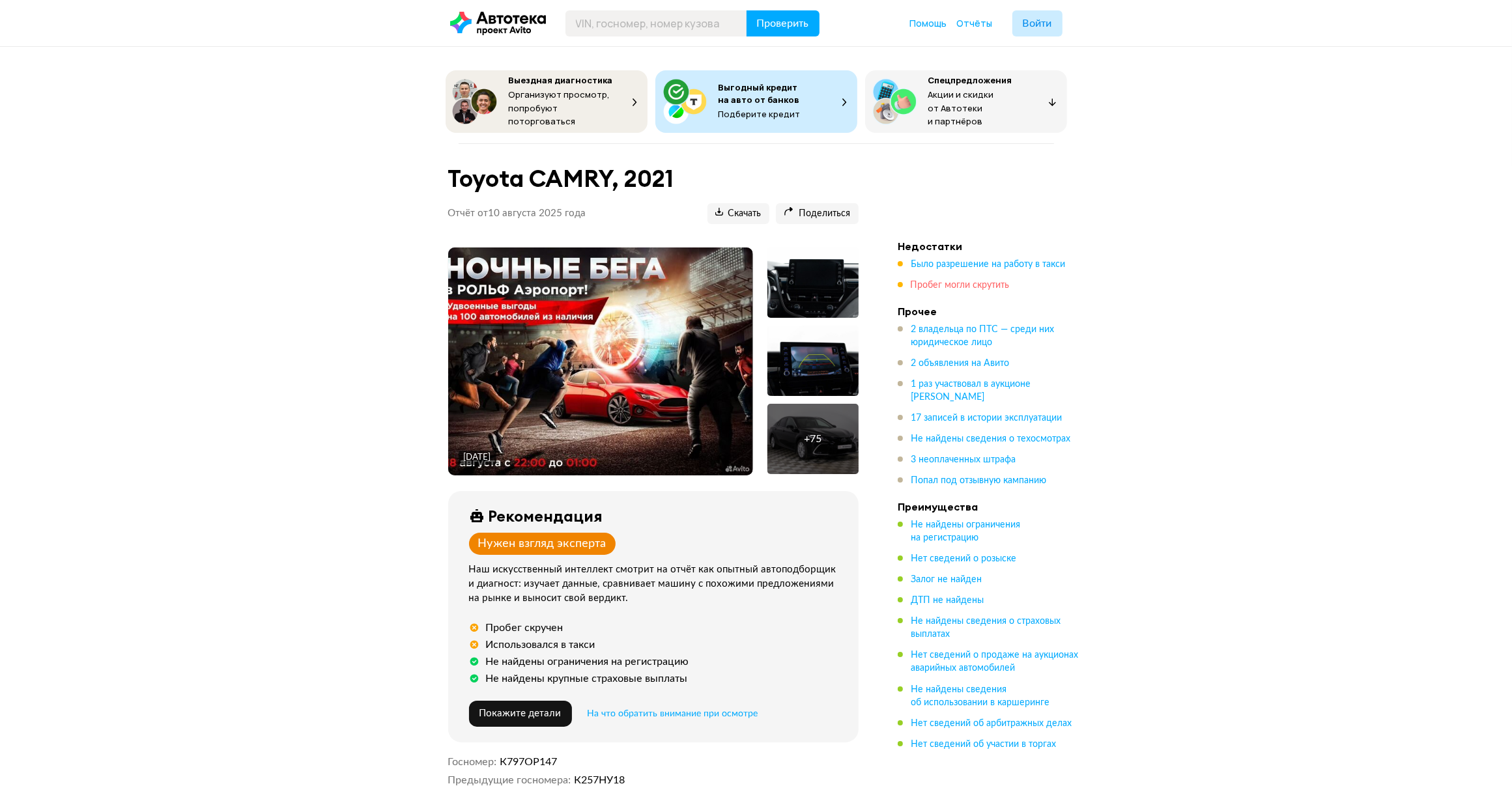
click at [931, 282] on span "Пробег могли скрутить" at bounding box center [960, 285] width 99 height 9
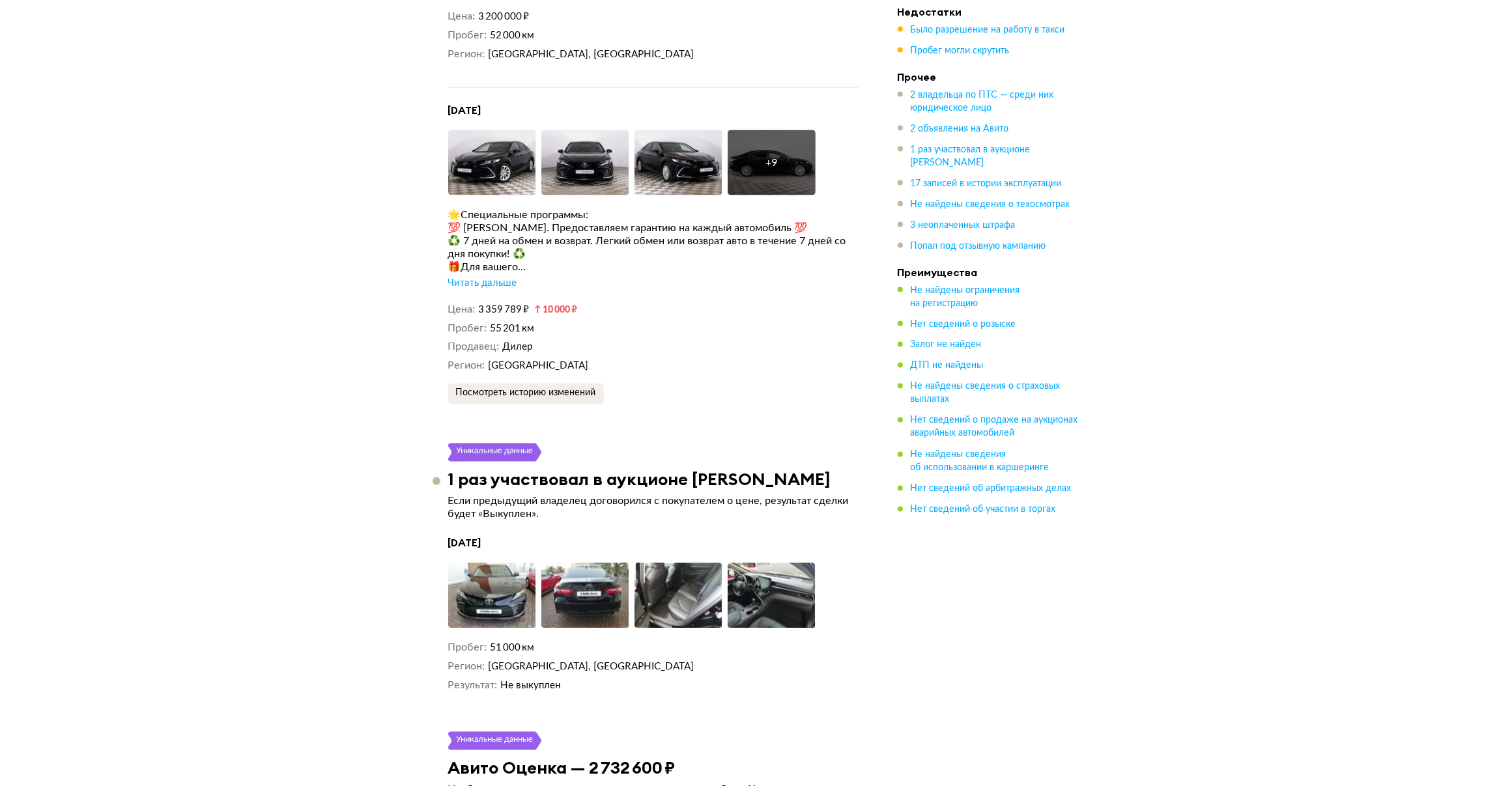
scroll to position [2681, 0]
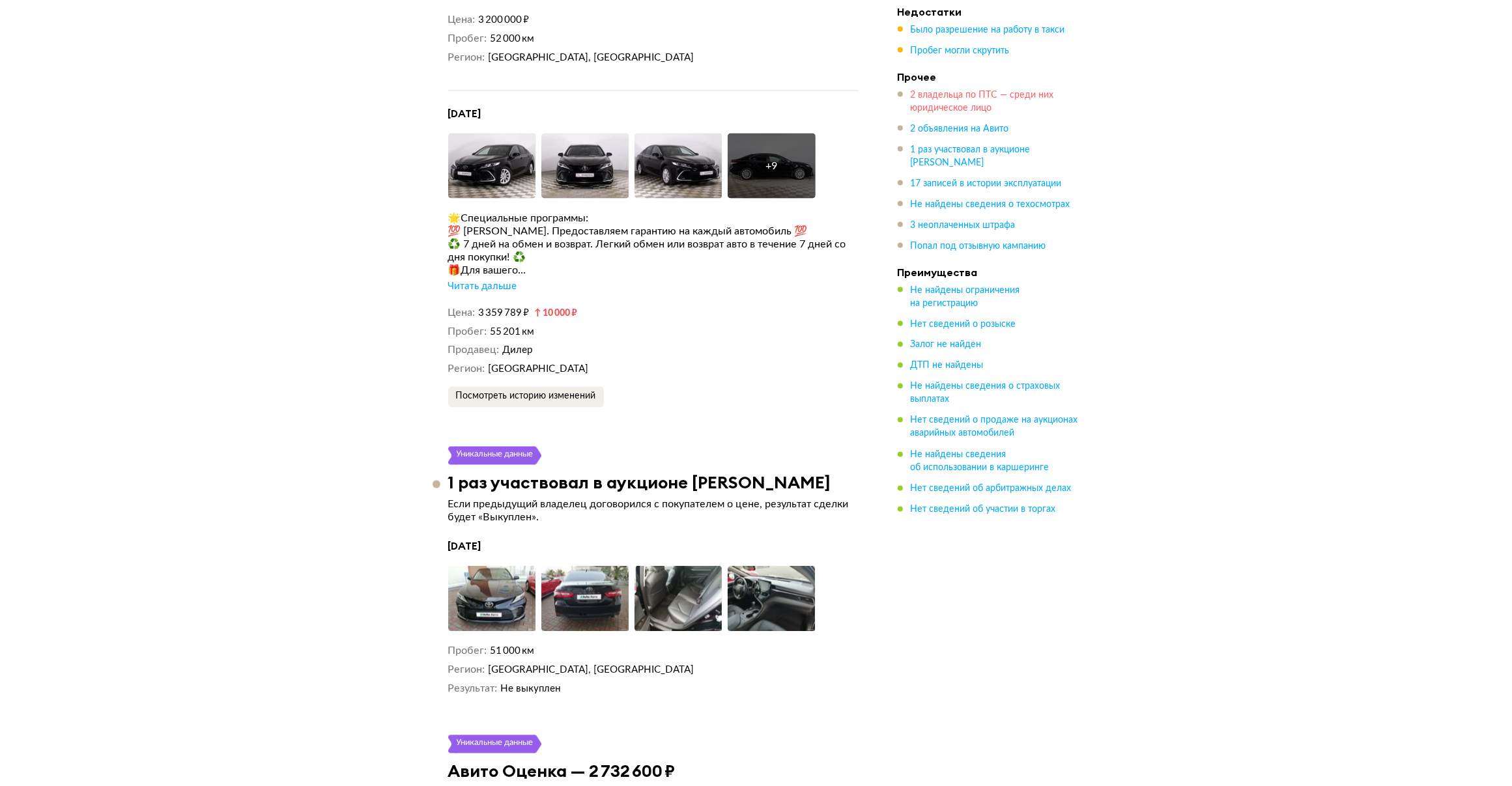
click at [946, 95] on span "2 владельца по ПТС — среди них юридическое лицо" at bounding box center [982, 102] width 143 height 22
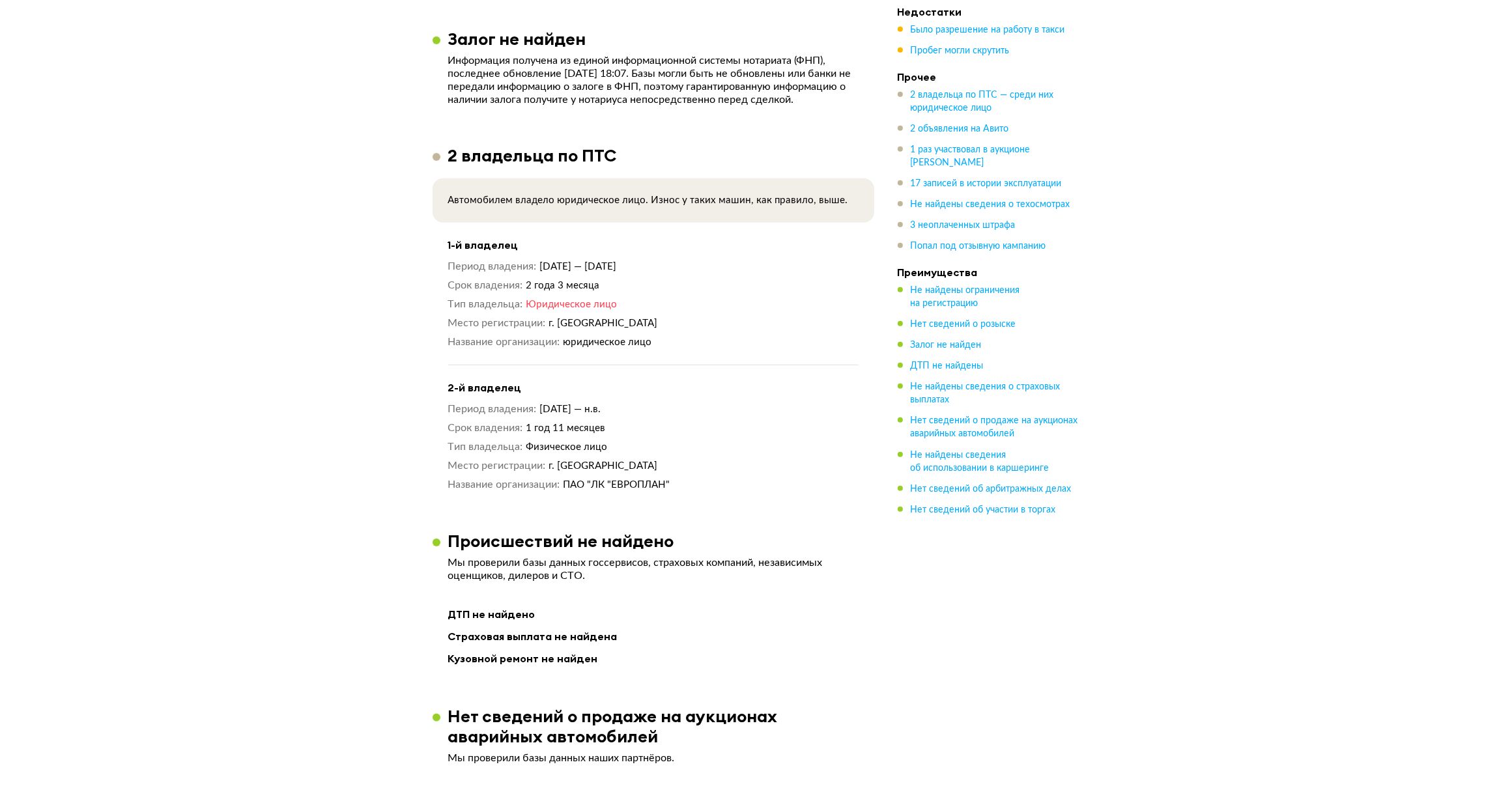
scroll to position [1061, 0]
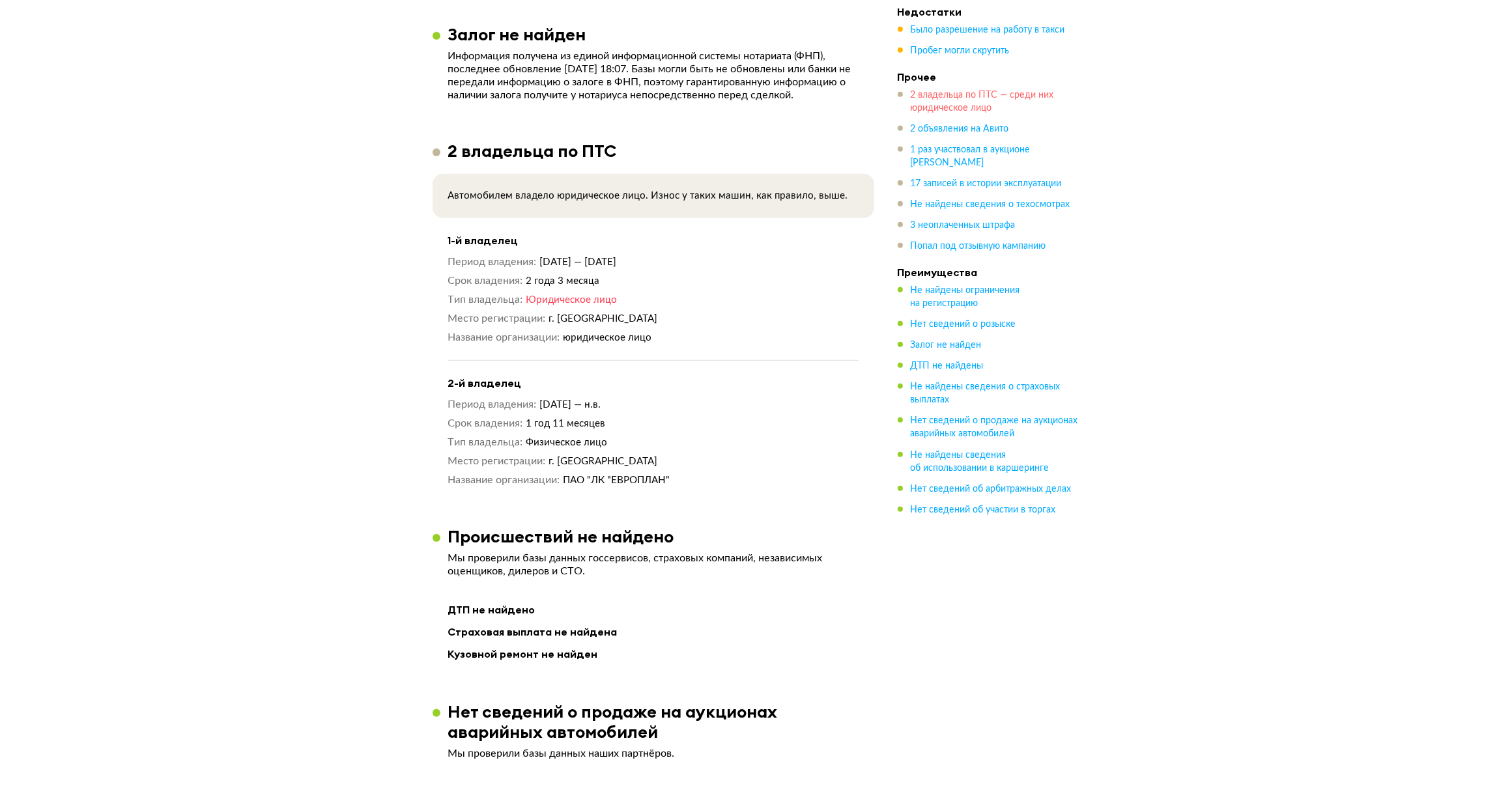
click at [952, 99] on span "2 владельца по ПТС — среди них юридическое лицо" at bounding box center [982, 102] width 143 height 22
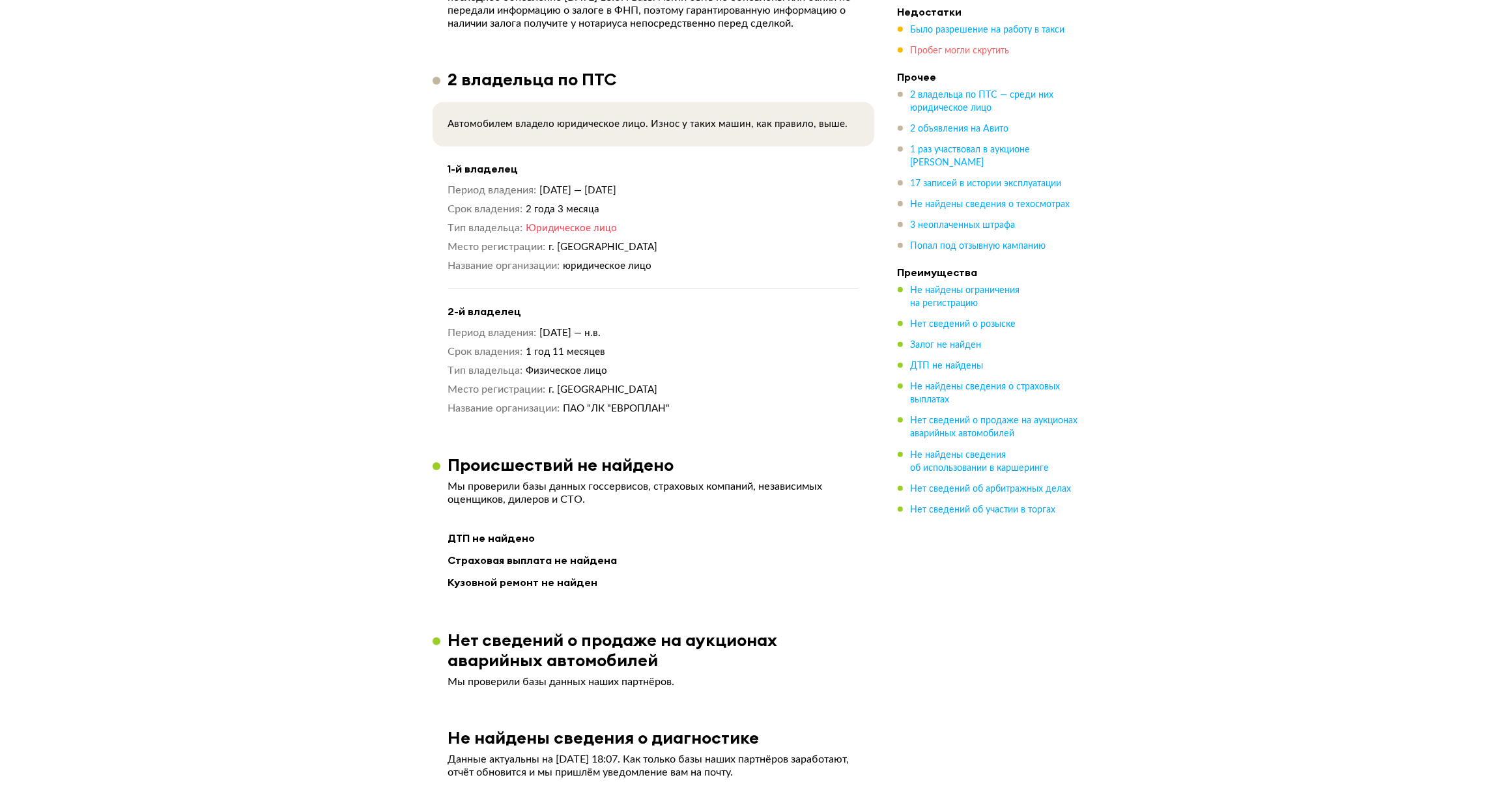
click at [956, 48] on span "Пробег могли скрутить" at bounding box center [960, 51] width 99 height 9
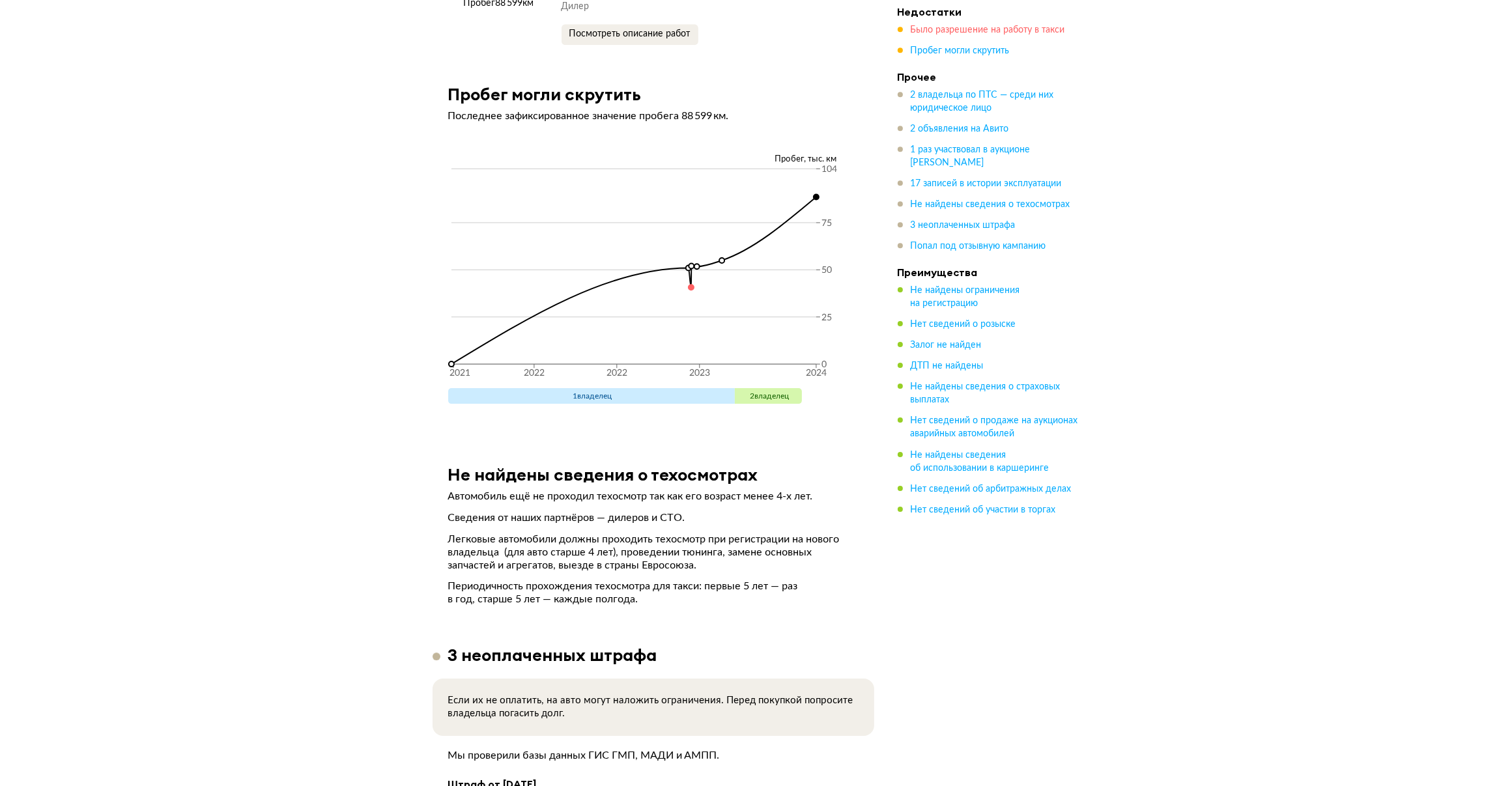
click at [962, 31] on span "Было разрешение на работу в такси" at bounding box center [988, 30] width 155 height 9
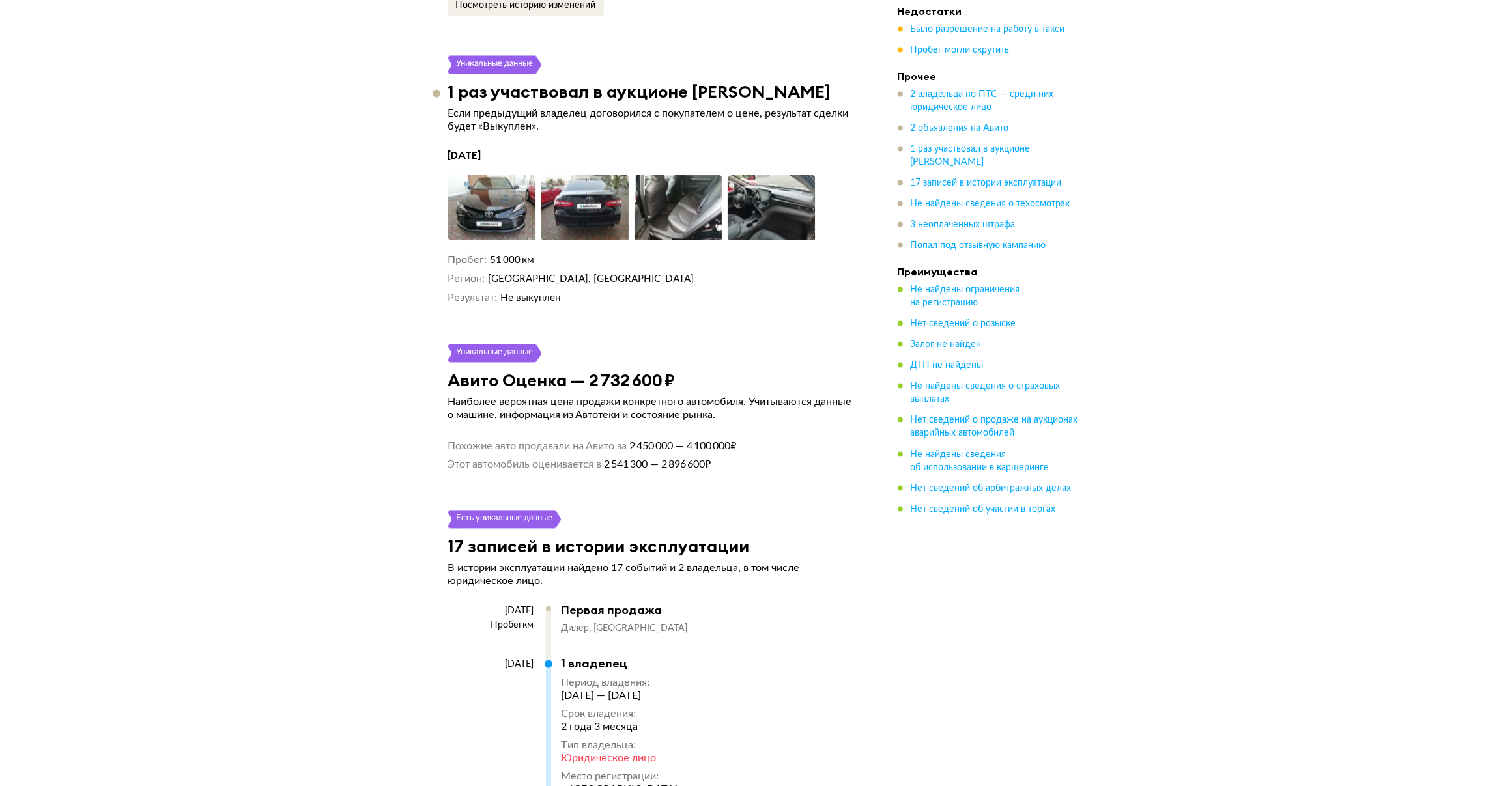
scroll to position [3078, 0]
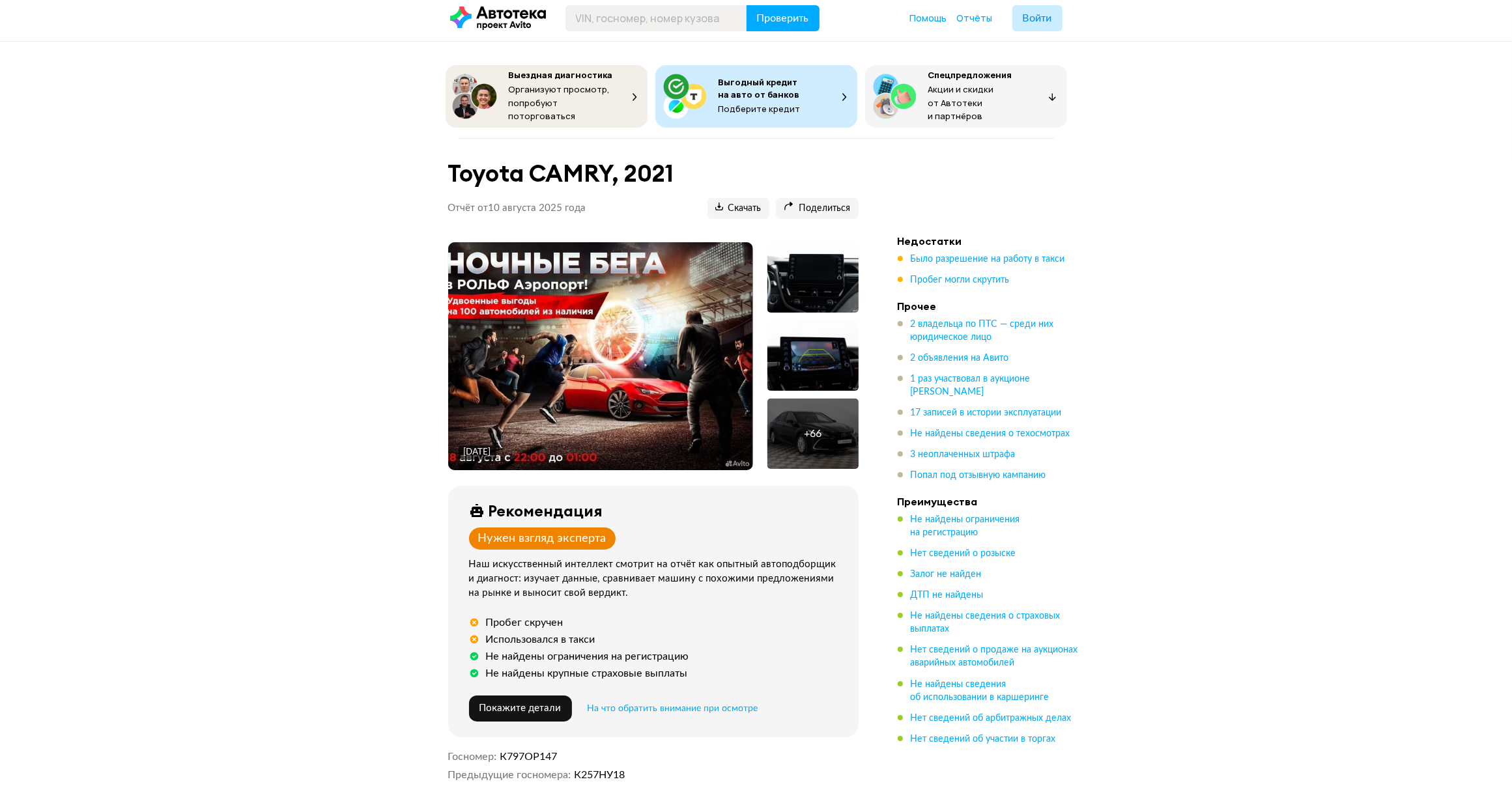
scroll to position [0, 0]
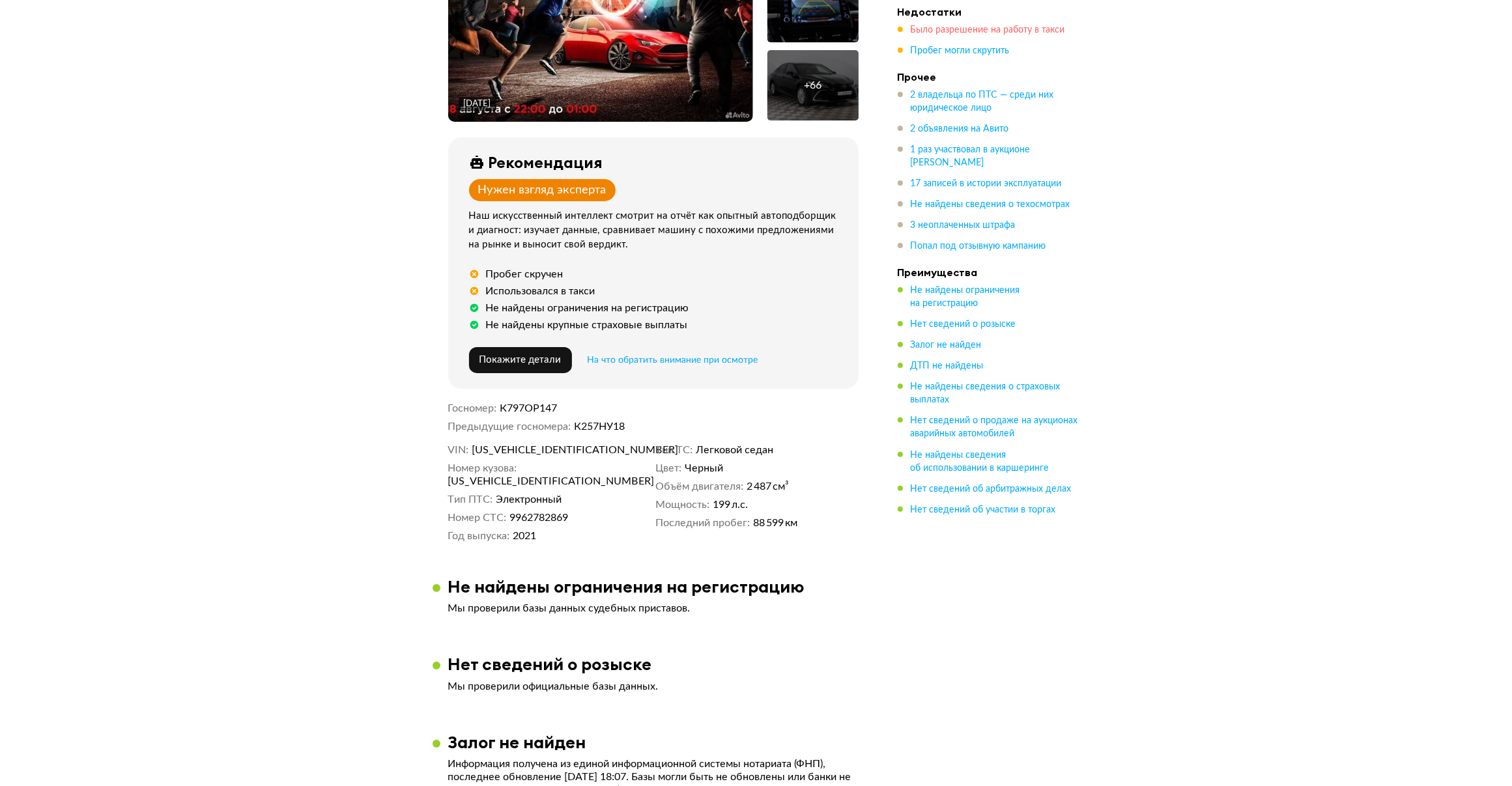
click at [970, 26] on span "Было разрешение на работу в такси" at bounding box center [988, 30] width 155 height 9
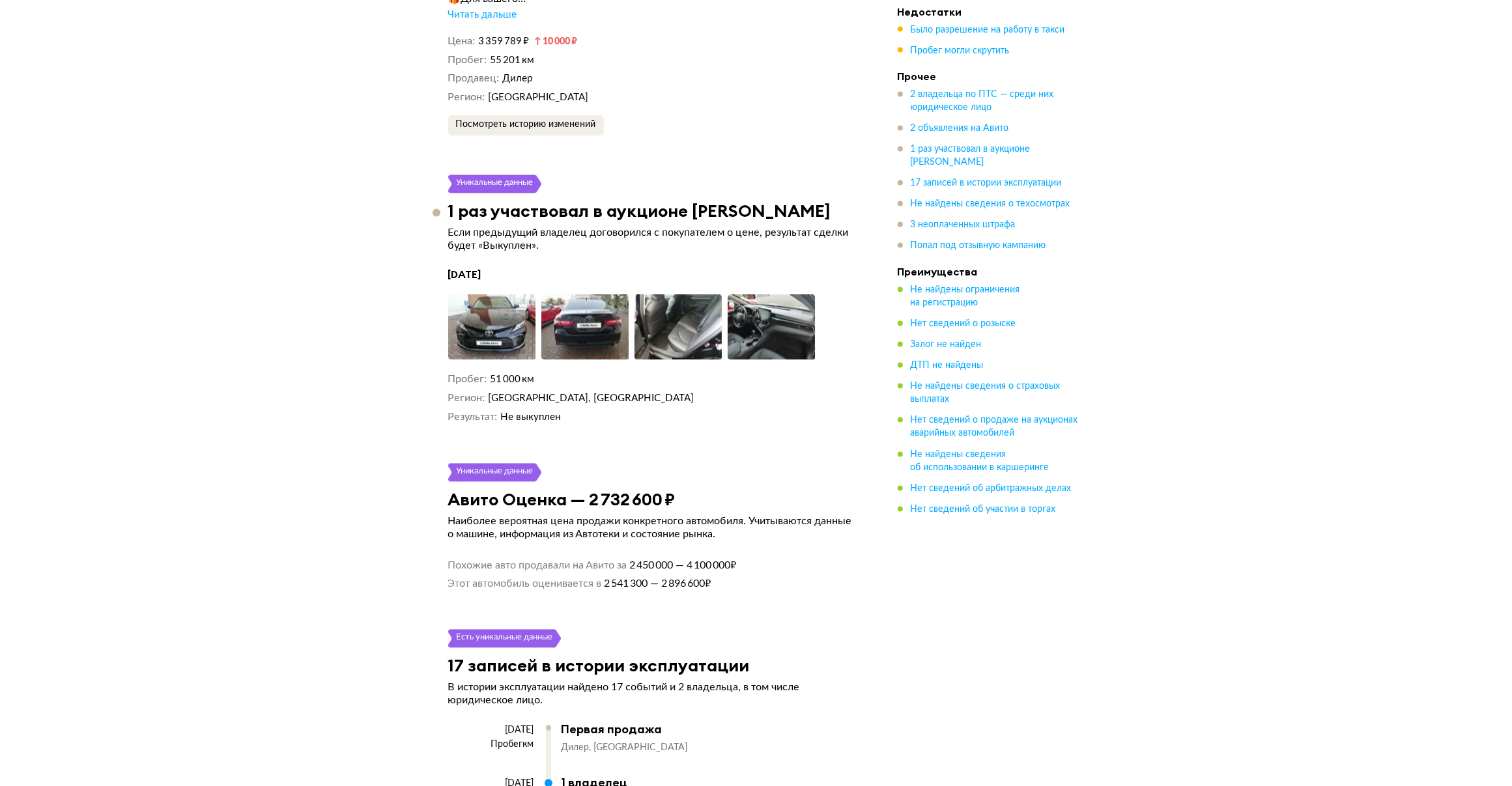
scroll to position [2959, 0]
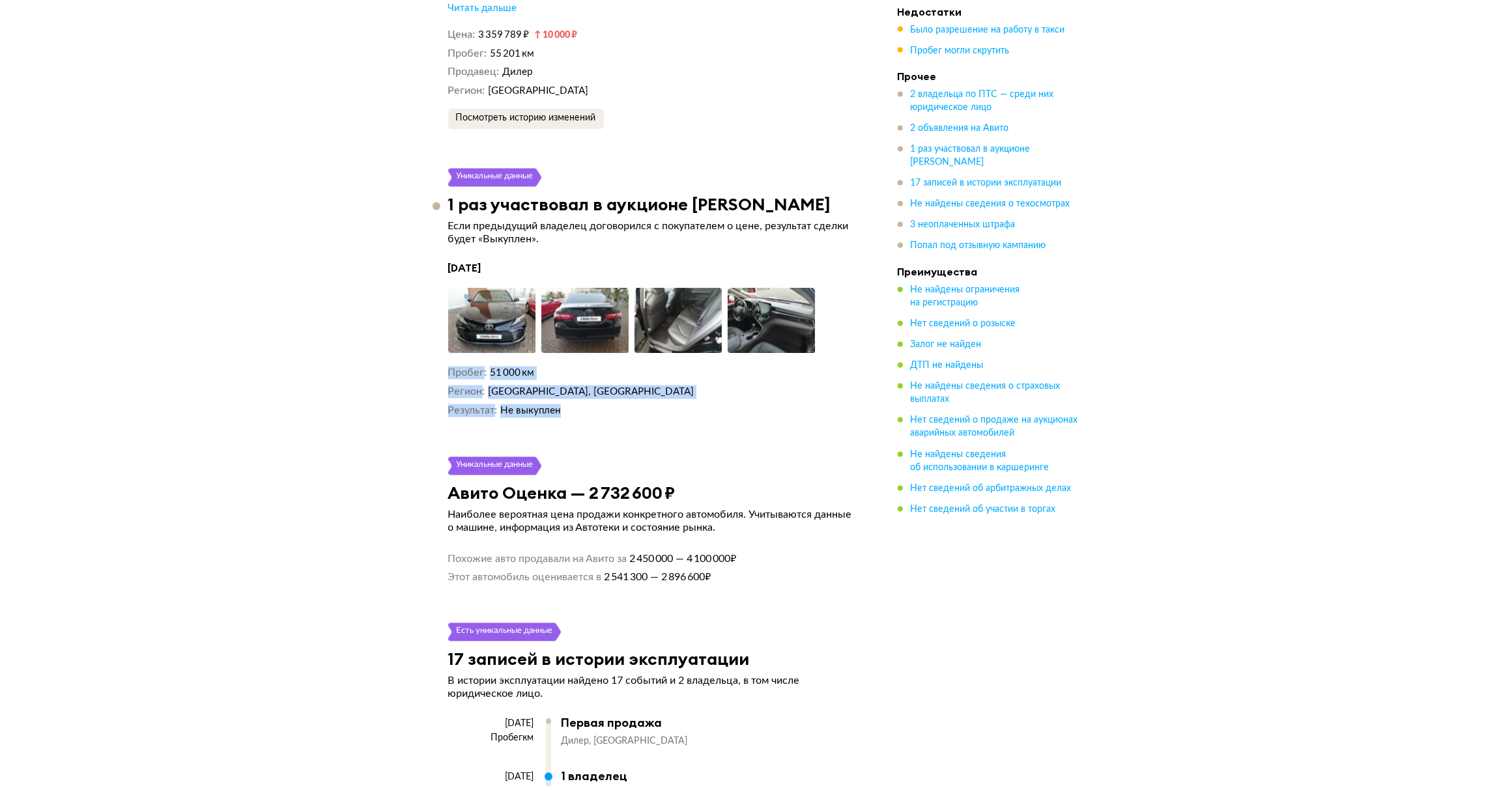
drag, startPoint x: 437, startPoint y: 355, endPoint x: 598, endPoint y: 398, distance: 166.6
click at [598, 404] on dd "Не выкуплен" at bounding box center [679, 411] width 358 height 14
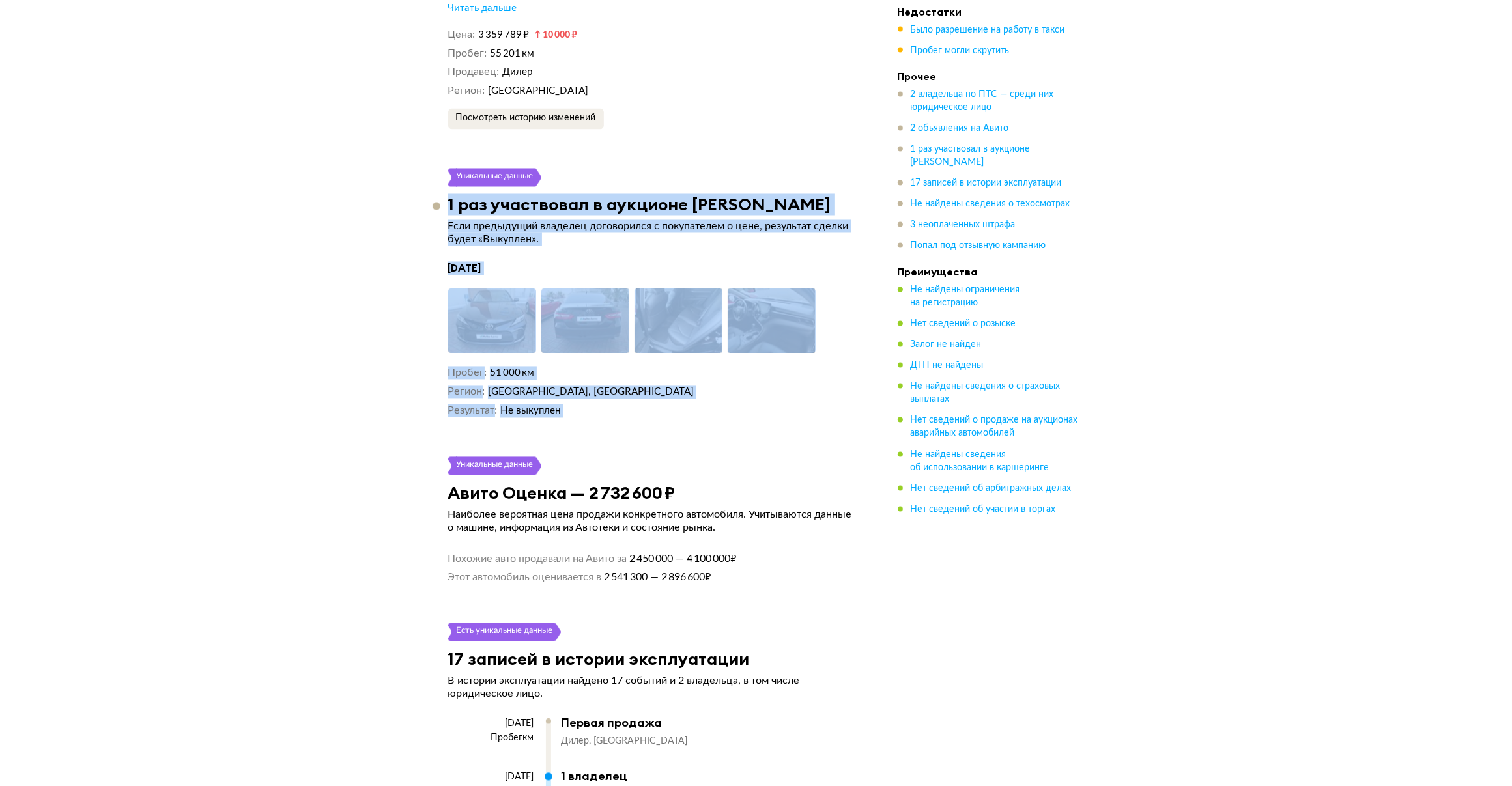
drag, startPoint x: 558, startPoint y: 388, endPoint x: 447, endPoint y: 182, distance: 234.0
click at [447, 182] on article "Уникальные данные 1 раз участвовал в аукционе Авито Авто Если предыдущий владел…" at bounding box center [653, 293] width 442 height 250
click at [448, 195] on h3 "1 раз участвовал в аукционе Авито Авто" at bounding box center [639, 205] width 383 height 20
drag, startPoint x: 447, startPoint y: 182, endPoint x: 584, endPoint y: 393, distance: 251.6
click at [584, 393] on article "Уникальные данные 1 раз участвовал в аукционе Авито Авто Если предыдущий владел…" at bounding box center [653, 293] width 442 height 250
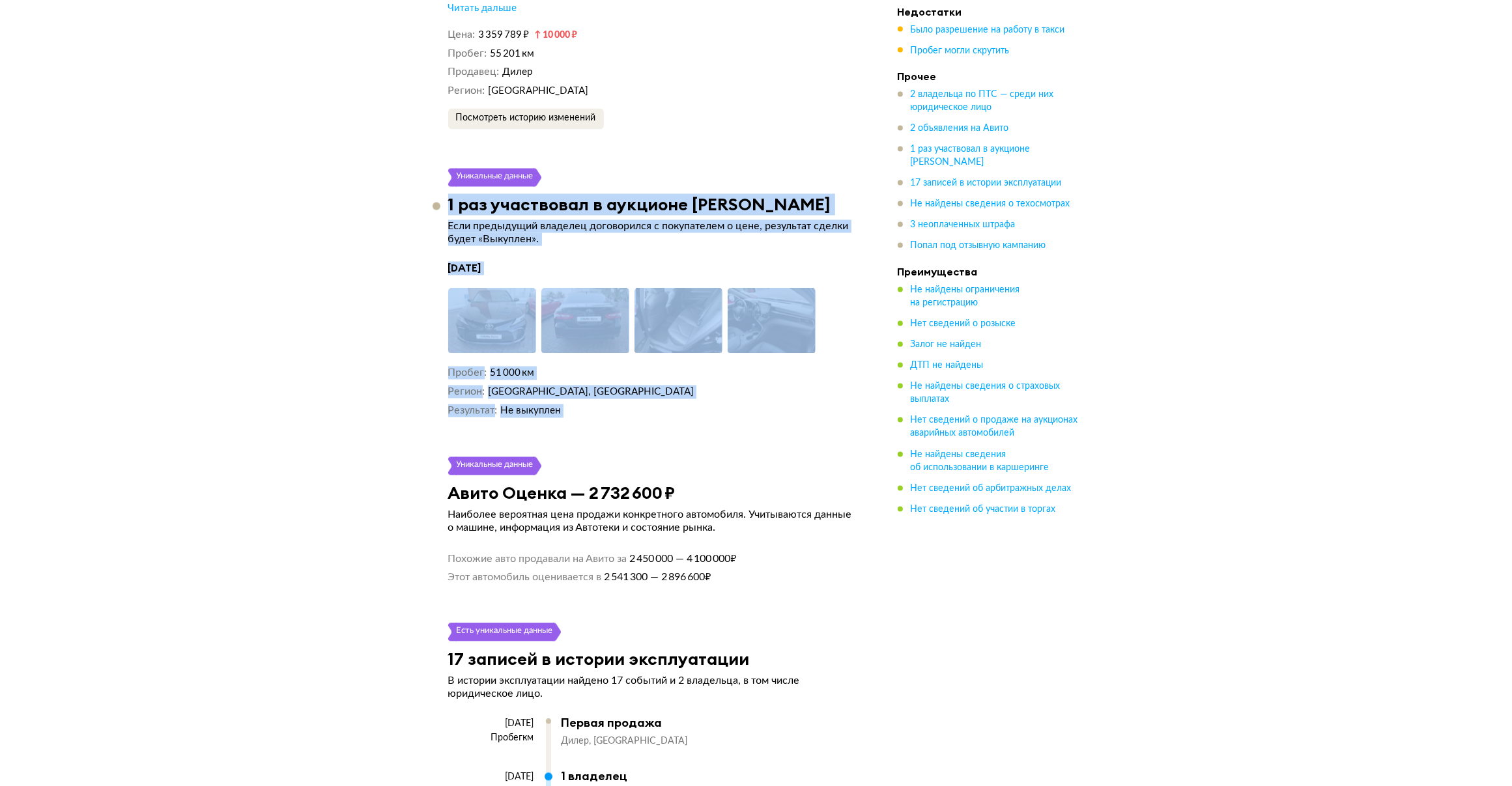
click at [584, 404] on dd "Не выкуплен" at bounding box center [679, 411] width 358 height 14
drag, startPoint x: 521, startPoint y: 379, endPoint x: 449, endPoint y: 188, distance: 204.1
click at [449, 188] on article "Уникальные данные 1 раз участвовал в аукционе Авито Авто Если предыдущий владел…" at bounding box center [653, 293] width 442 height 250
click at [449, 195] on h3 "1 раз участвовал в аукционе Авито Авто" at bounding box center [639, 205] width 383 height 20
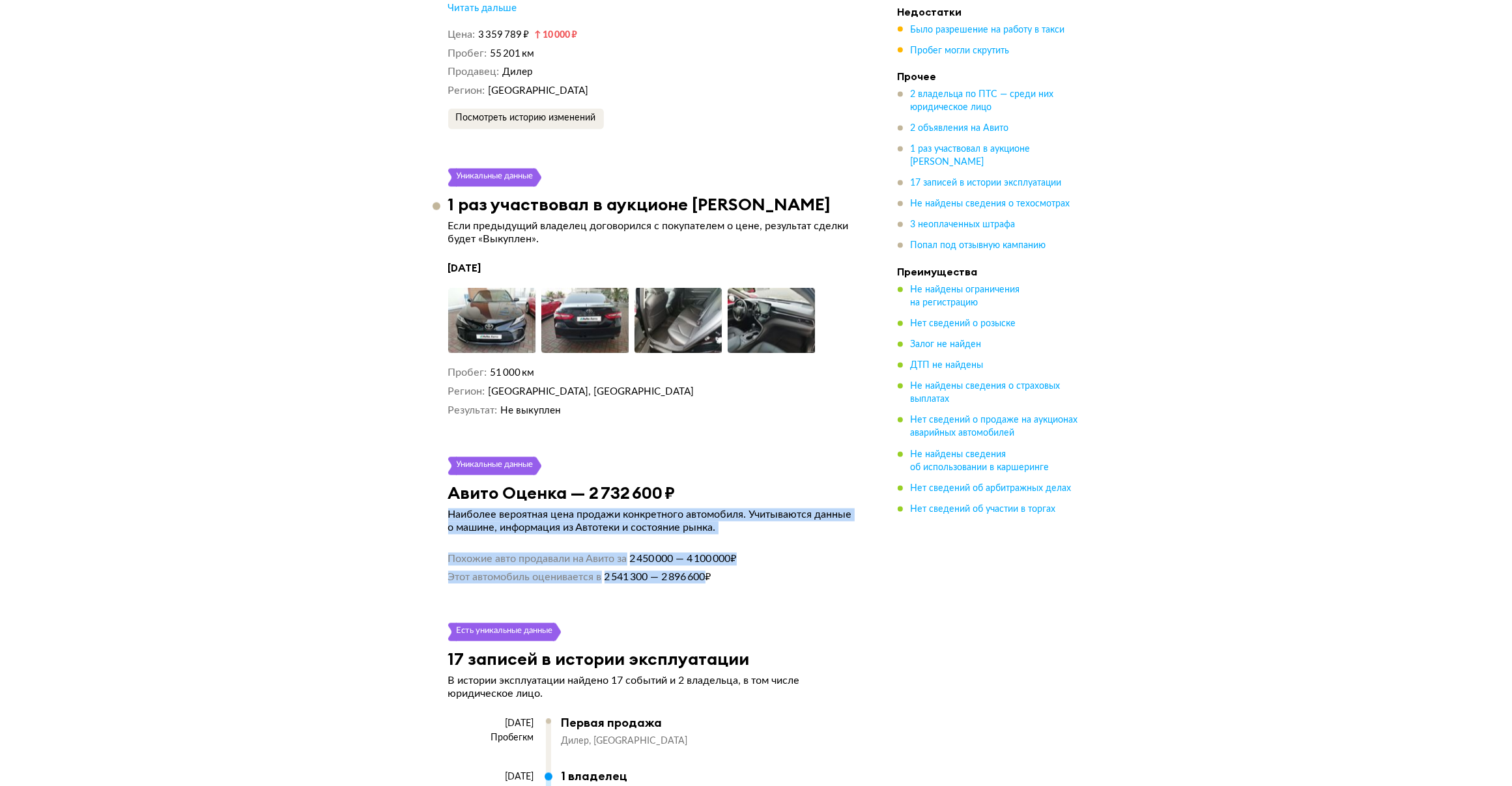
drag, startPoint x: 466, startPoint y: 482, endPoint x: 714, endPoint y: 565, distance: 261.5
click at [714, 565] on article "Уникальные данные Авито Оценка — 2 732 600 ₽ Наиболее вероятная цена продажи ко…" at bounding box center [653, 520] width 442 height 127
click at [711, 571] on span "2 541 300 — 2 896 600 ₽" at bounding box center [657, 578] width 110 height 13
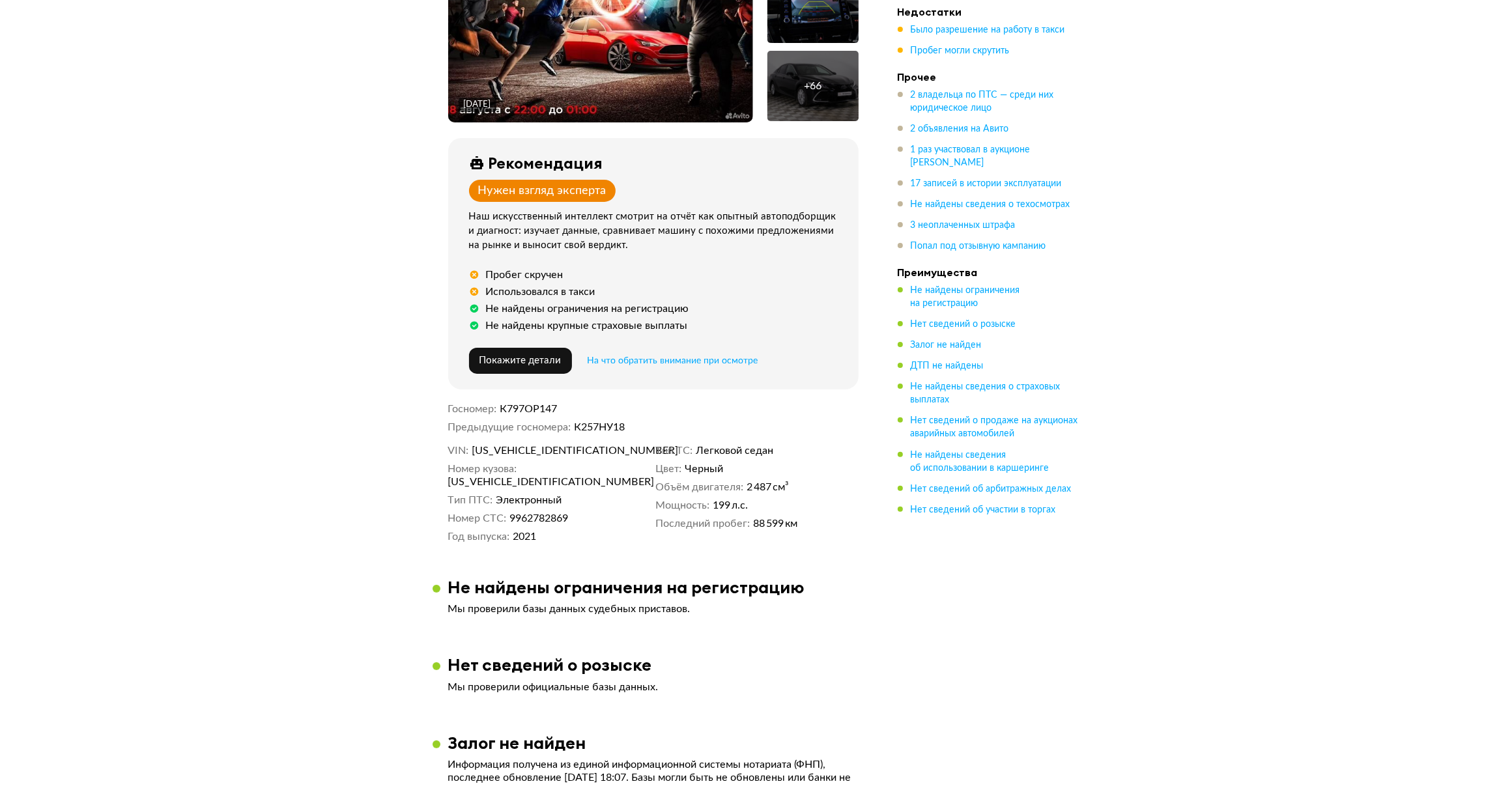
scroll to position [353, 0]
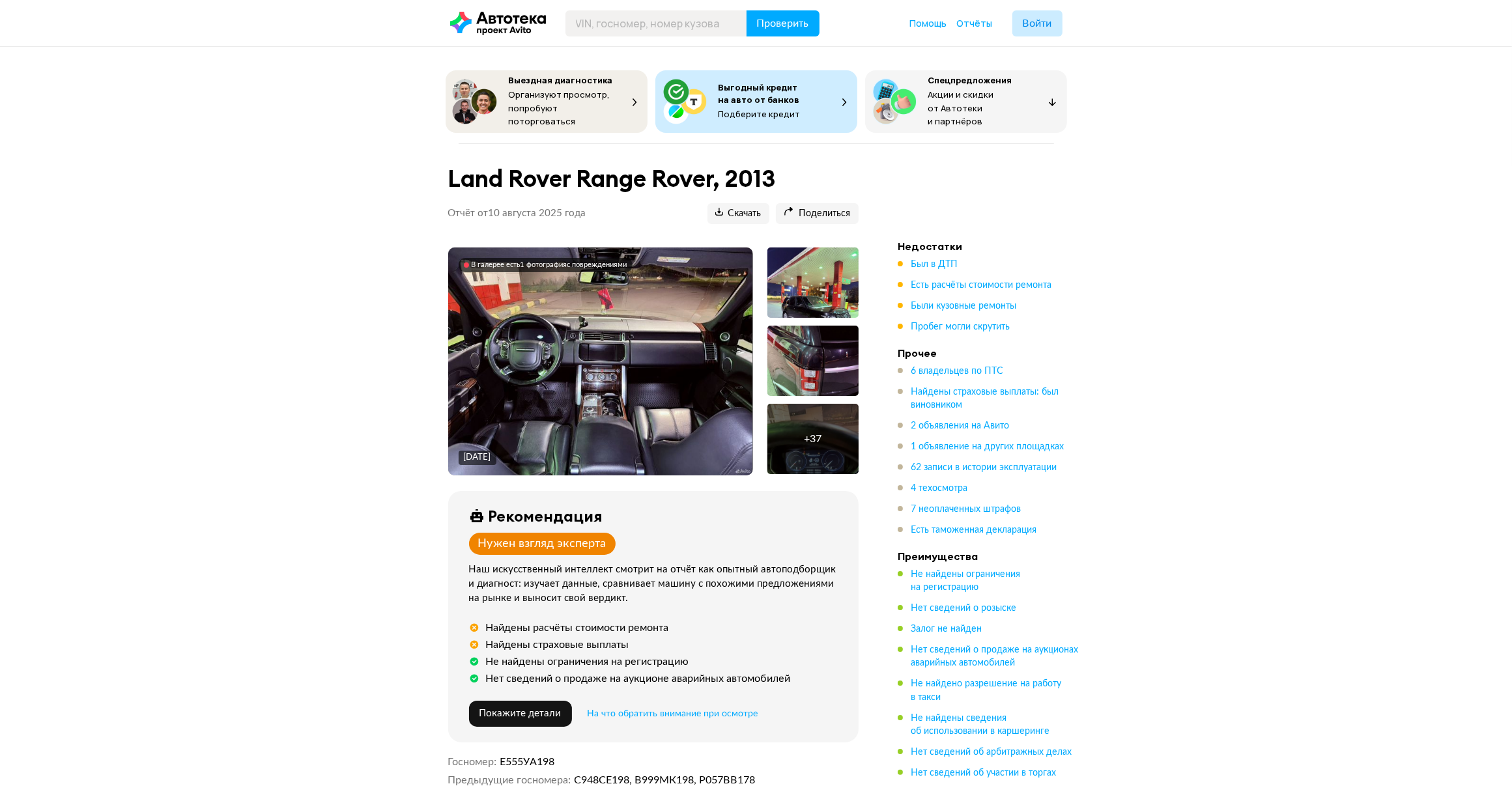
click at [923, 250] on li "Недостатки Был в ДТП Есть расчёты стоимости ремонта Были кузовные ремонты Пробе…" at bounding box center [989, 287] width 182 height 94
click at [925, 260] on span "Был в ДТП" at bounding box center [934, 264] width 47 height 9
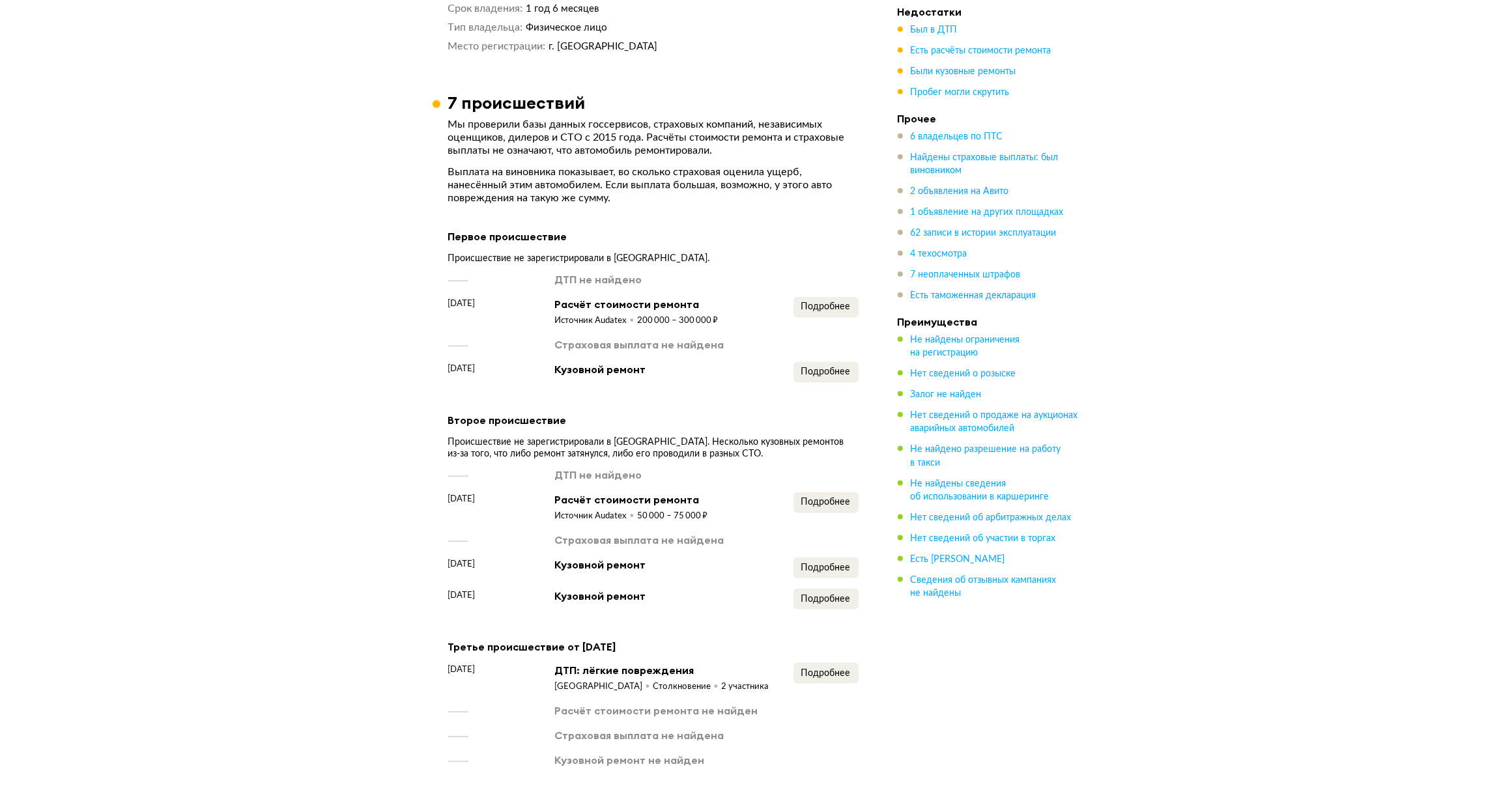
scroll to position [1900, 0]
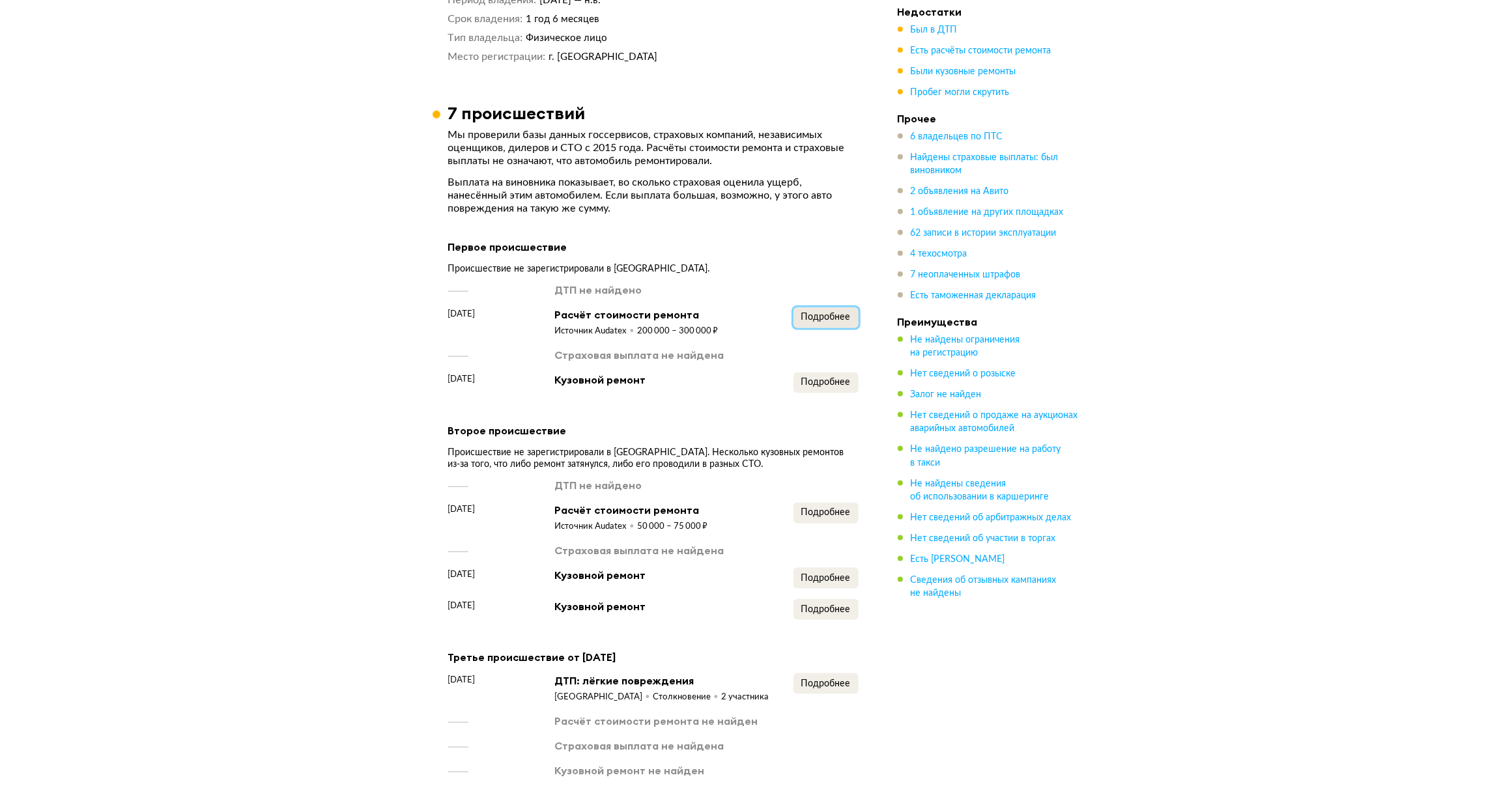
click at [834, 312] on span "Подробнее" at bounding box center [826, 317] width 50 height 9
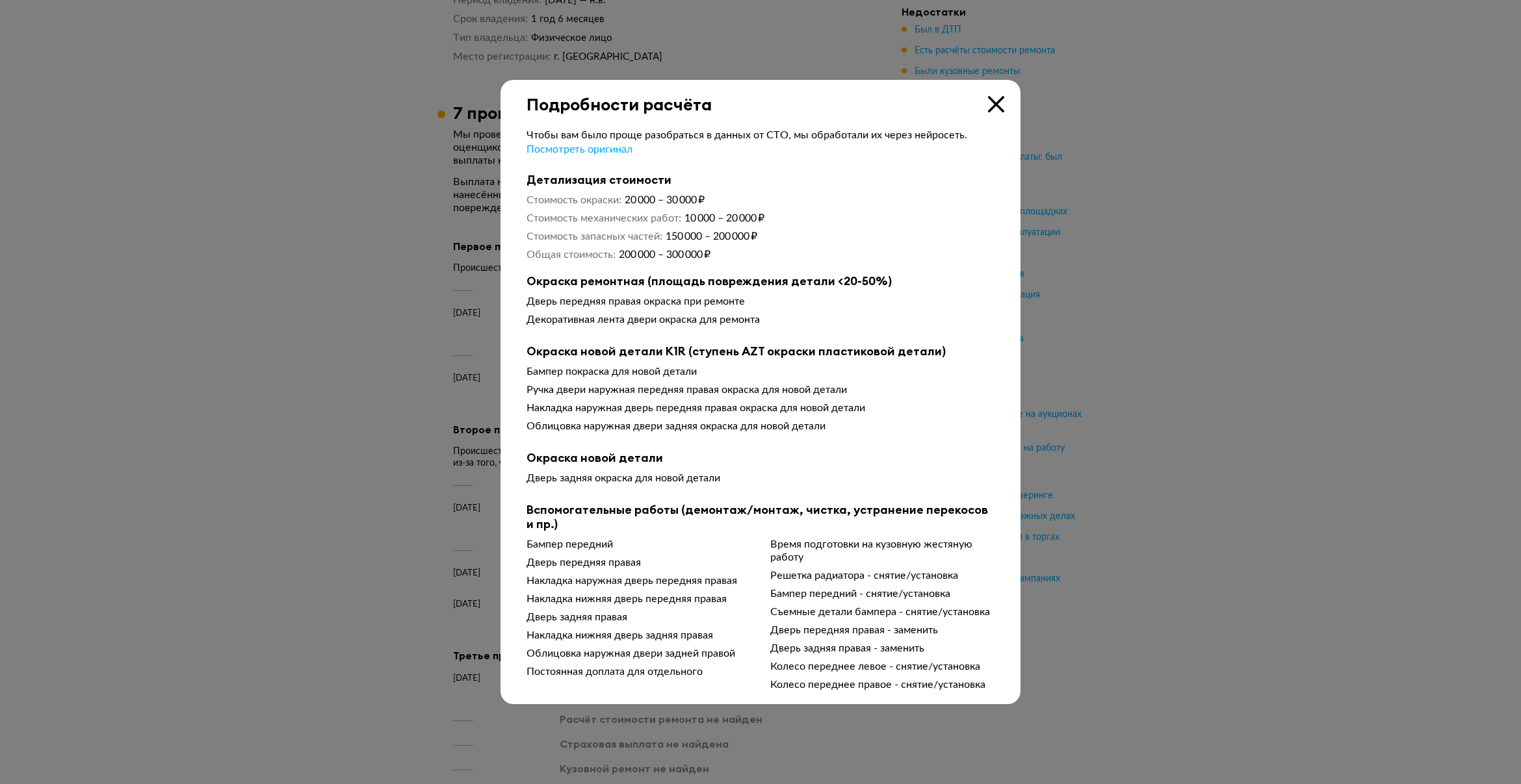
click at [991, 96] on icon at bounding box center [996, 104] width 16 height 16
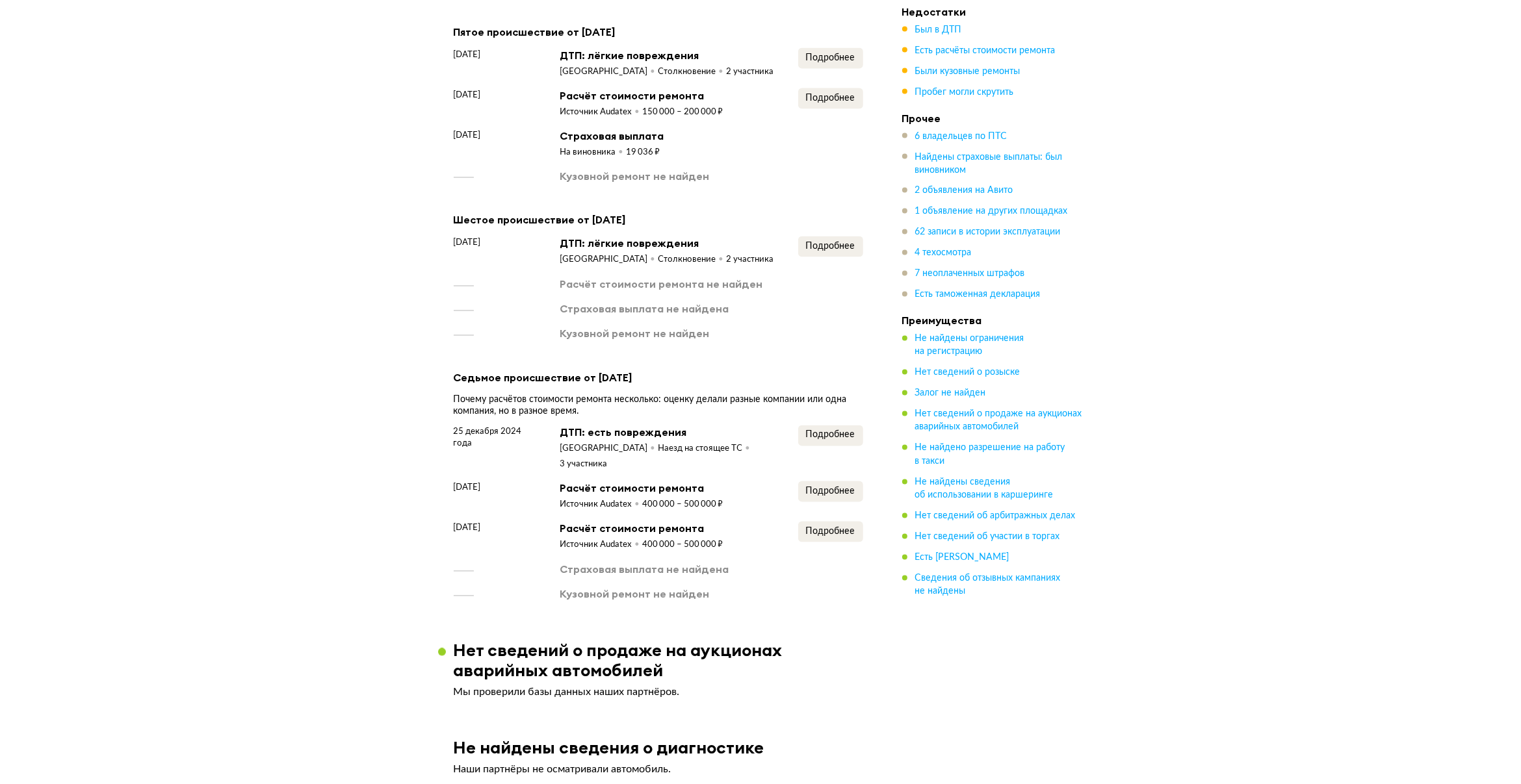
scroll to position [2837, 0]
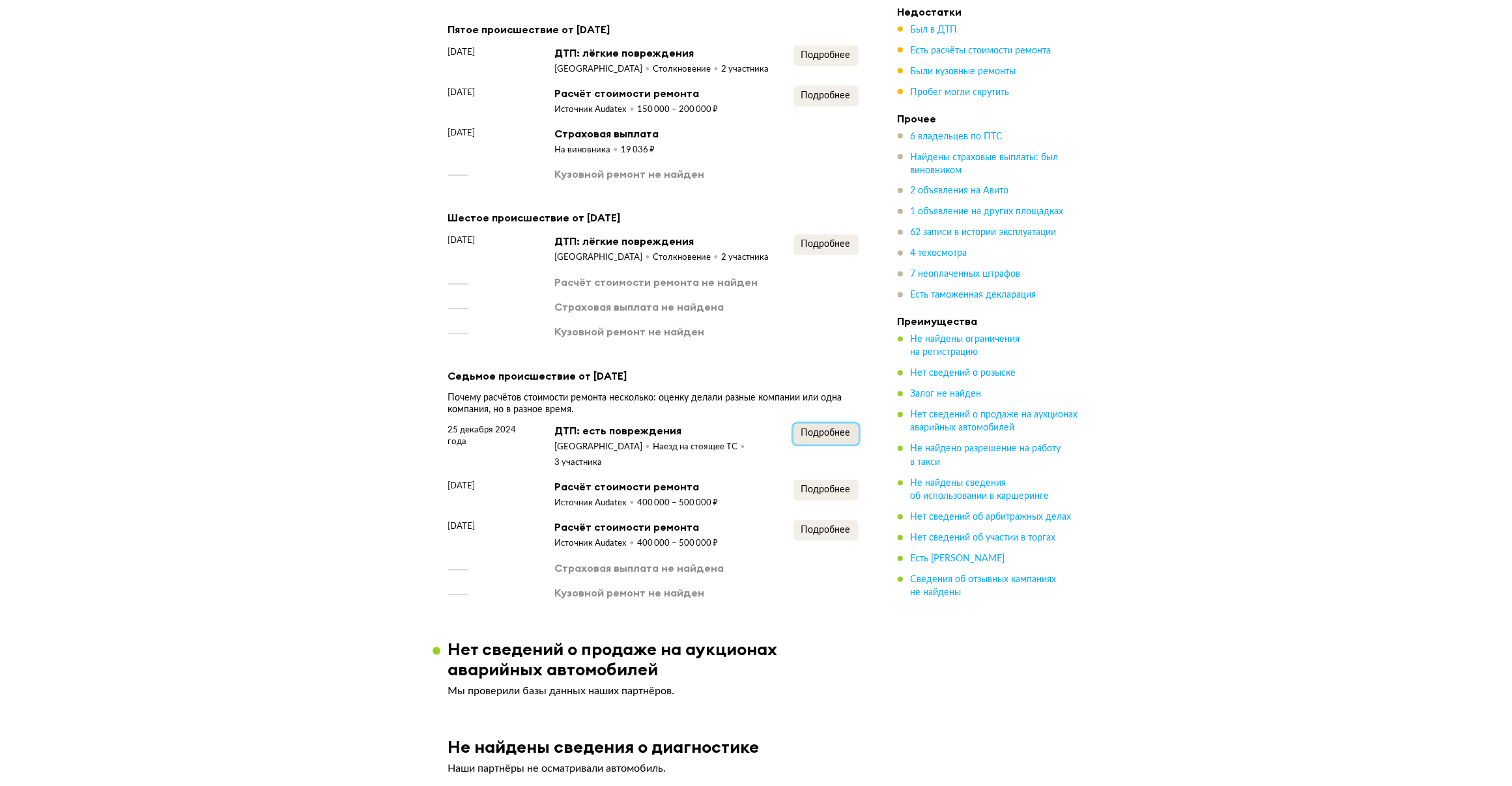
click at [836, 429] on span "Подробнее" at bounding box center [826, 434] width 50 height 9
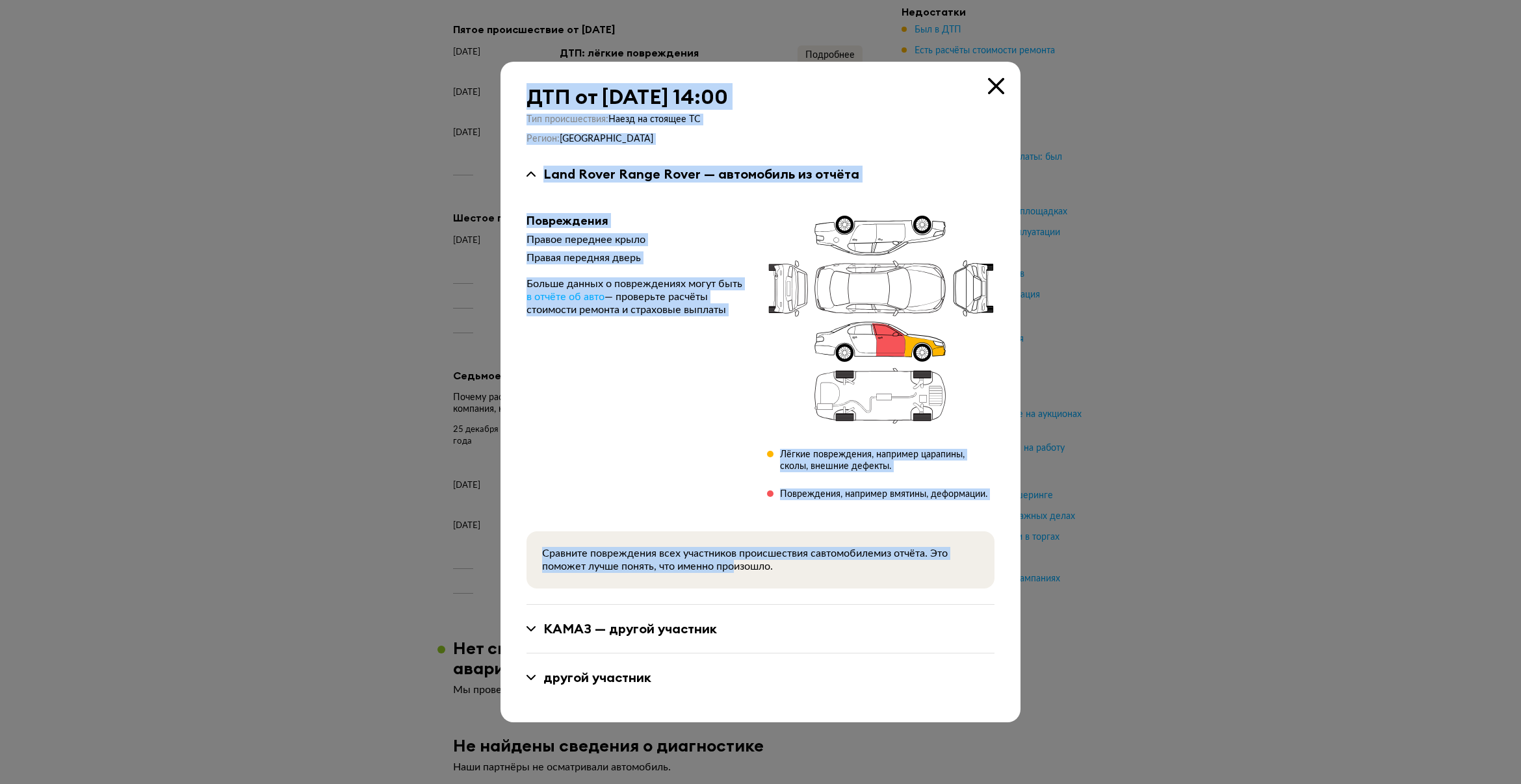
drag, startPoint x: 999, startPoint y: 82, endPoint x: 731, endPoint y: 561, distance: 548.9
click at [731, 561] on div "ДТП от [DATE] 14:00 Тип происшествия : Наезд на стоящее ТС Регион : [GEOGRAPHIC…" at bounding box center [760, 392] width 520 height 661
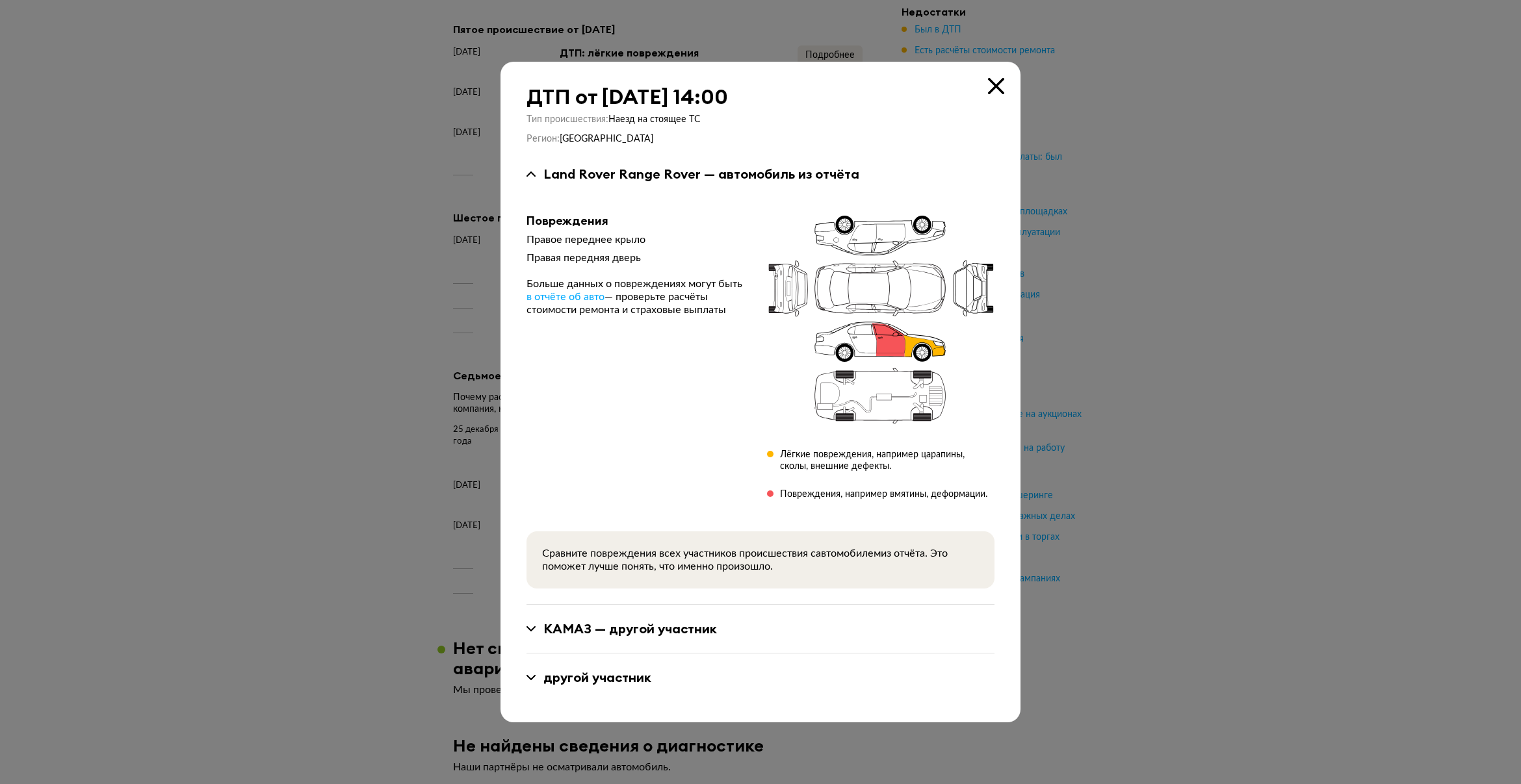
drag, startPoint x: 731, startPoint y: 561, endPoint x: 690, endPoint y: 641, distance: 89.9
click at [690, 641] on div "КАМАЗ — другой участник" at bounding box center [760, 629] width 468 height 49
click at [685, 629] on div "КАМАЗ — другой участник" at bounding box center [629, 629] width 173 height 17
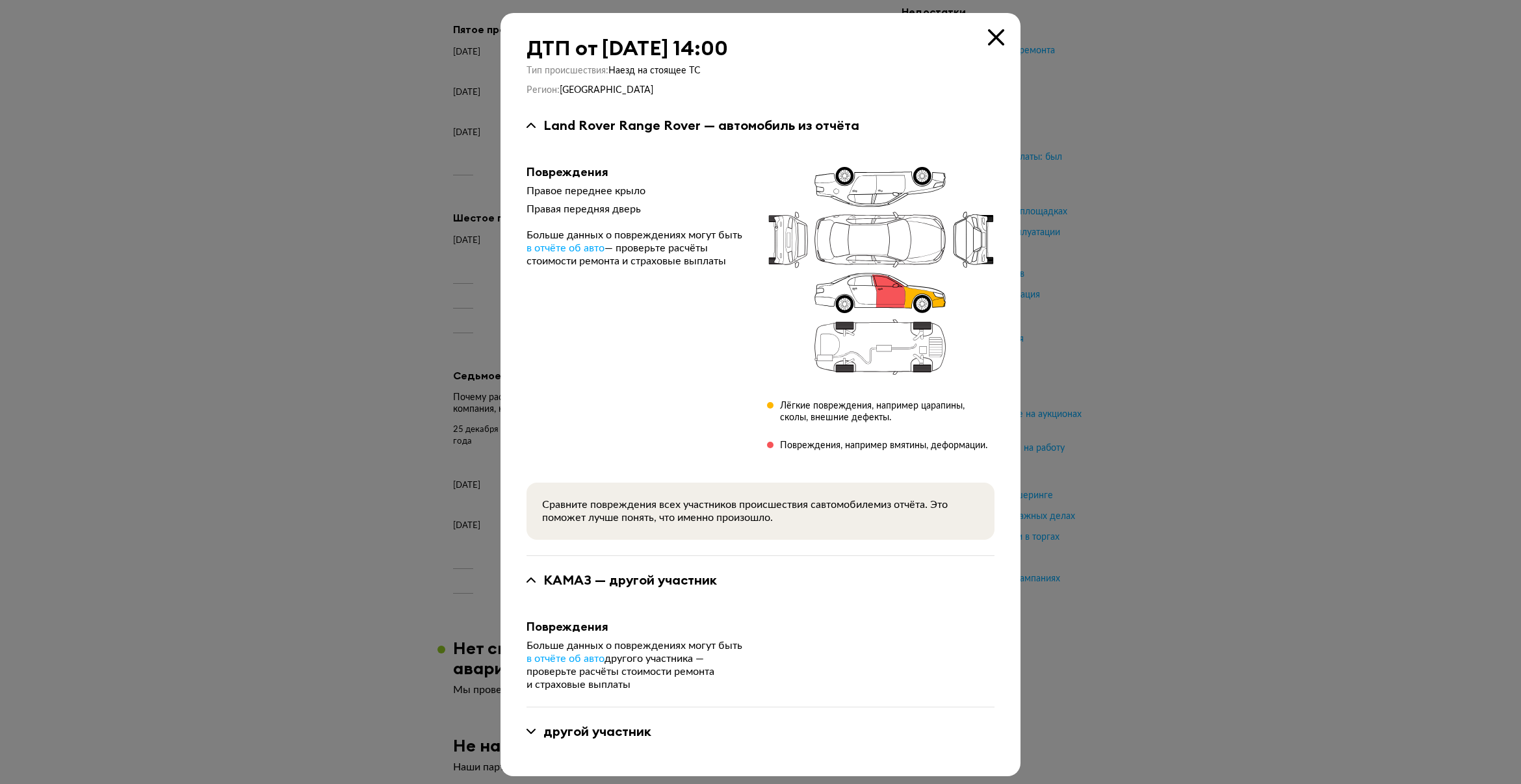
click at [588, 725] on div "другой участник" at bounding box center [597, 732] width 108 height 17
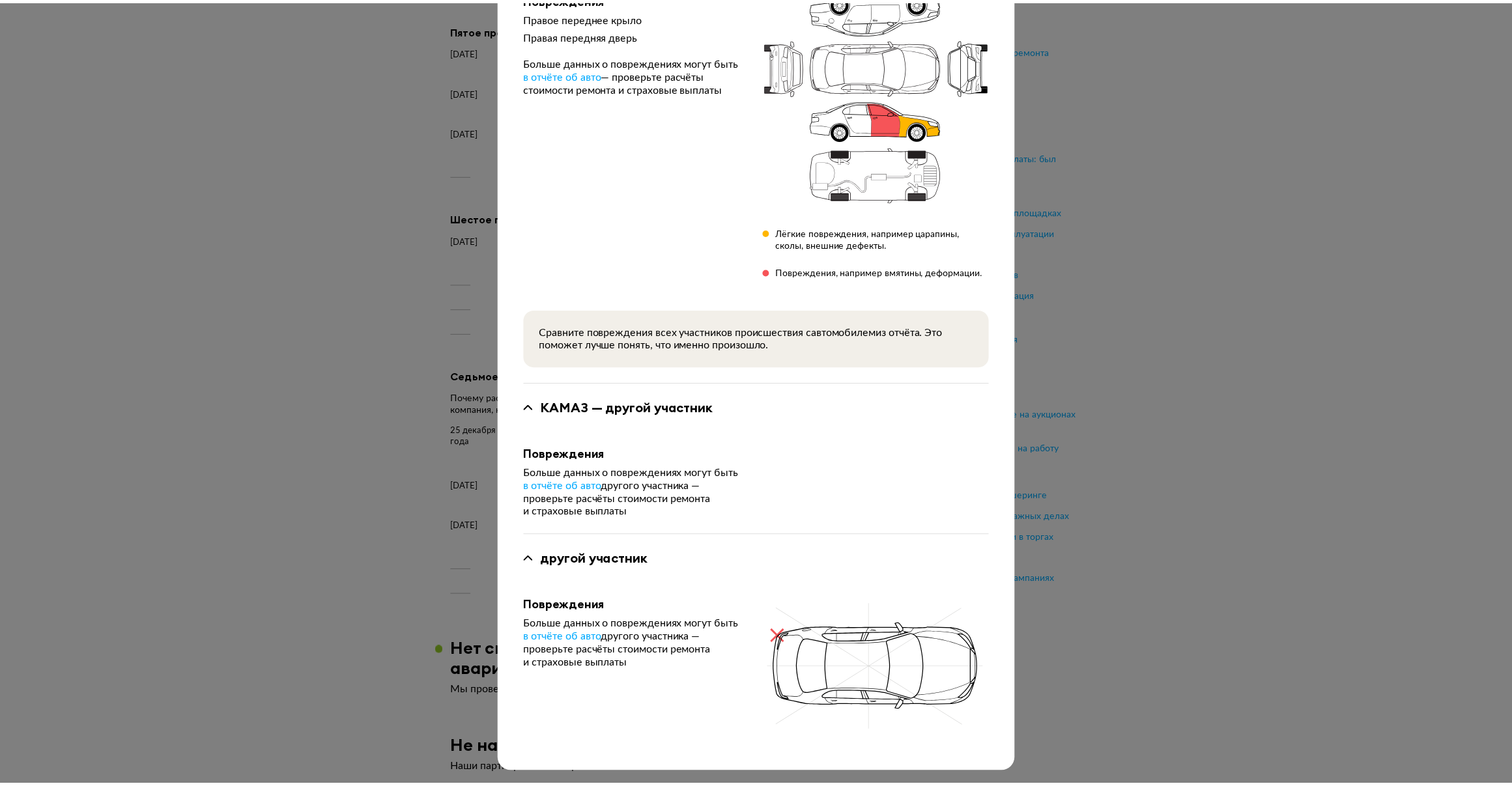
scroll to position [0, 0]
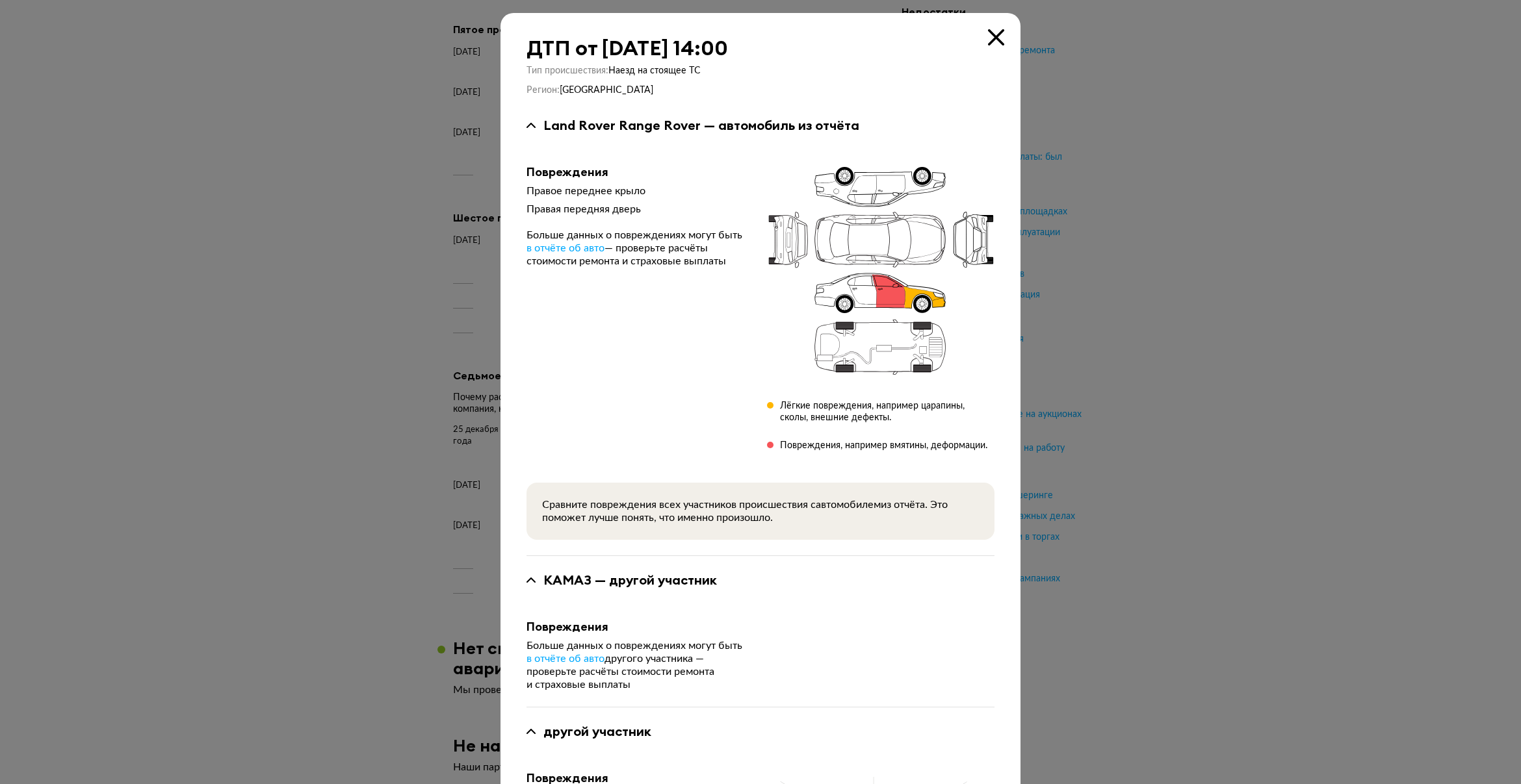
click at [1008, 38] on div "ДТП от [DATE] 14:00 Тип происшествия : Наезд на стоящее ТС Регион : [GEOGRAPHIC…" at bounding box center [760, 479] width 520 height 932
click at [996, 37] on icon at bounding box center [996, 37] width 16 height 16
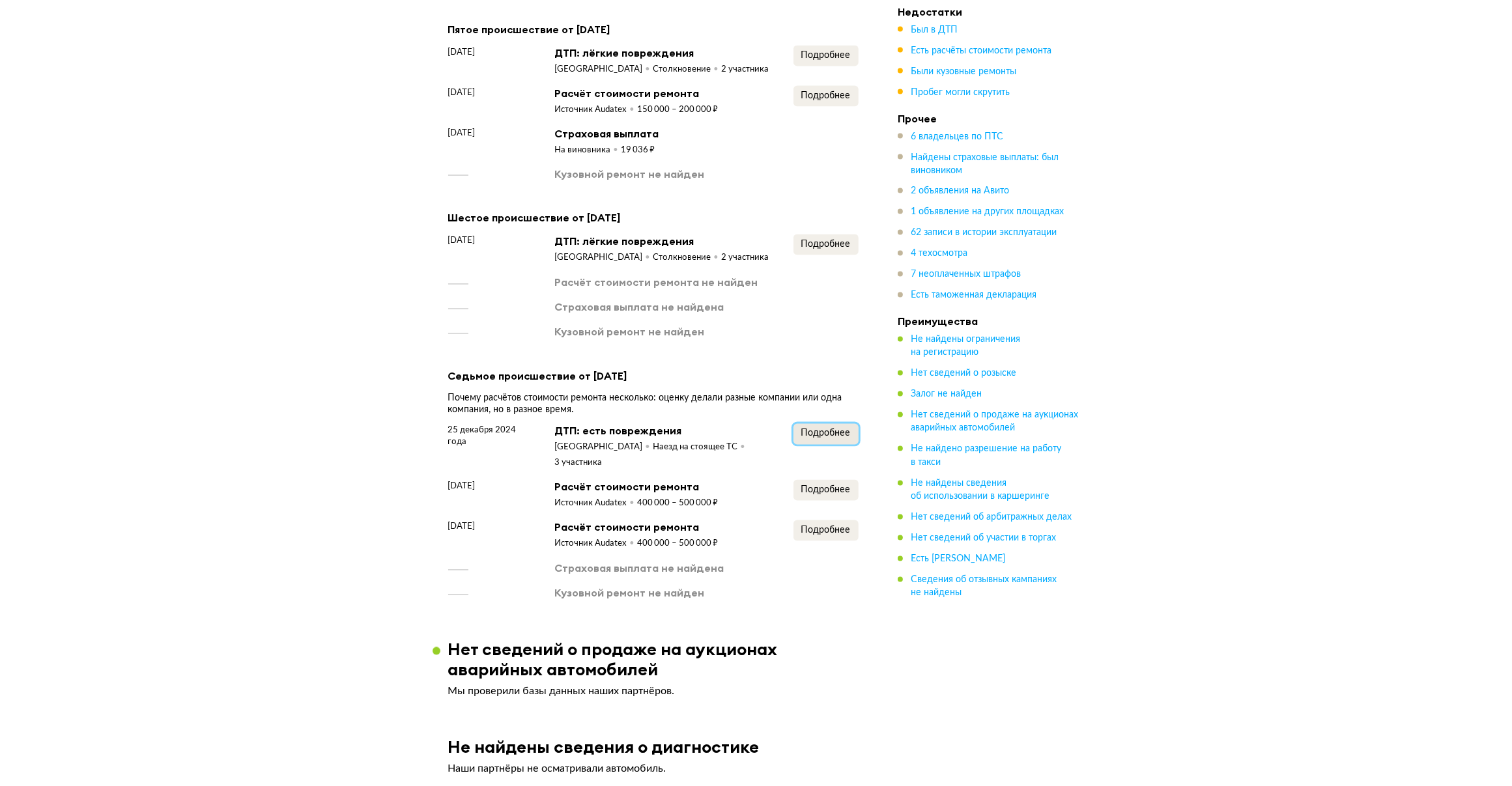
click at [829, 429] on span "Подробнее" at bounding box center [826, 434] width 50 height 9
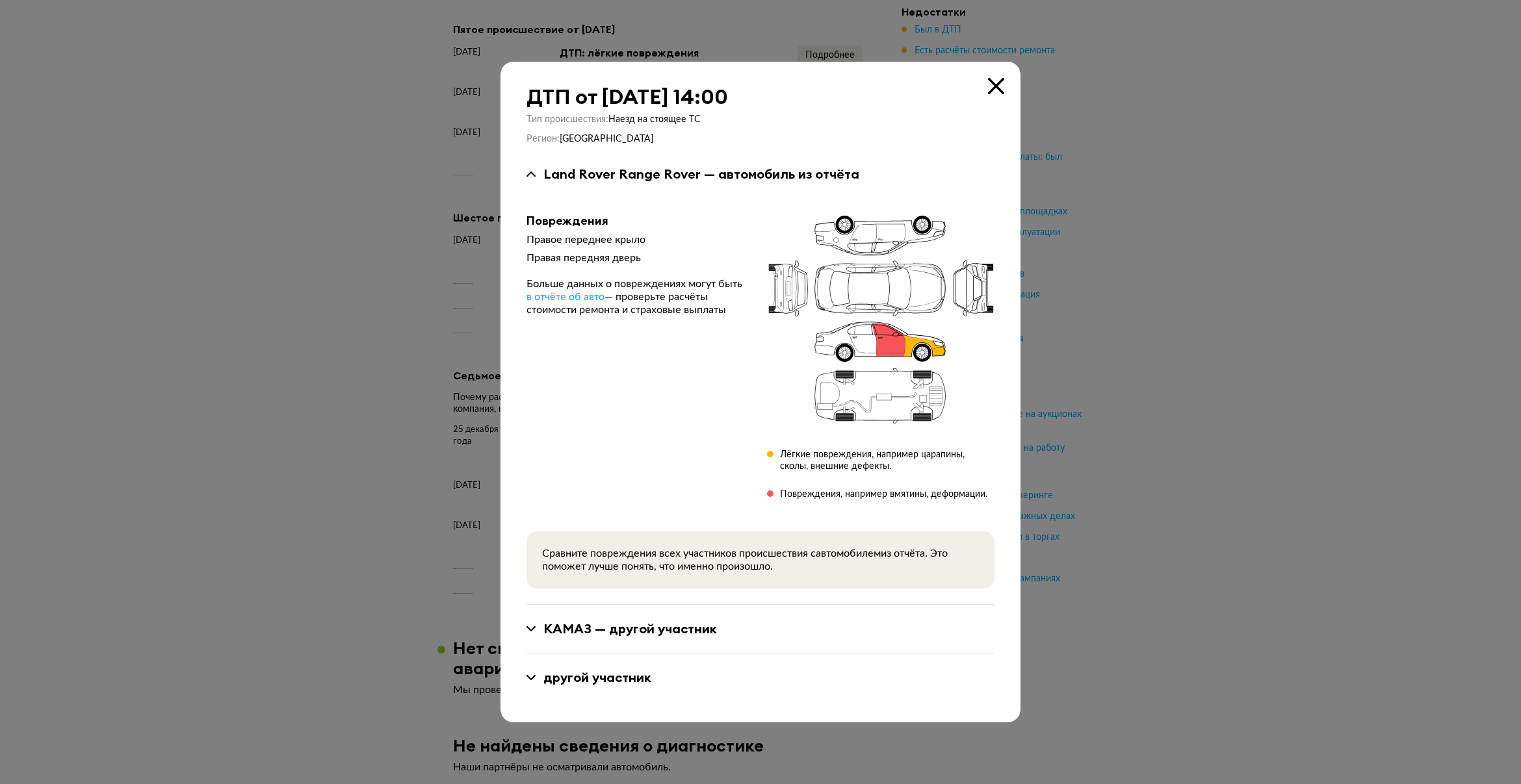
click at [988, 86] on icon at bounding box center [996, 86] width 16 height 16
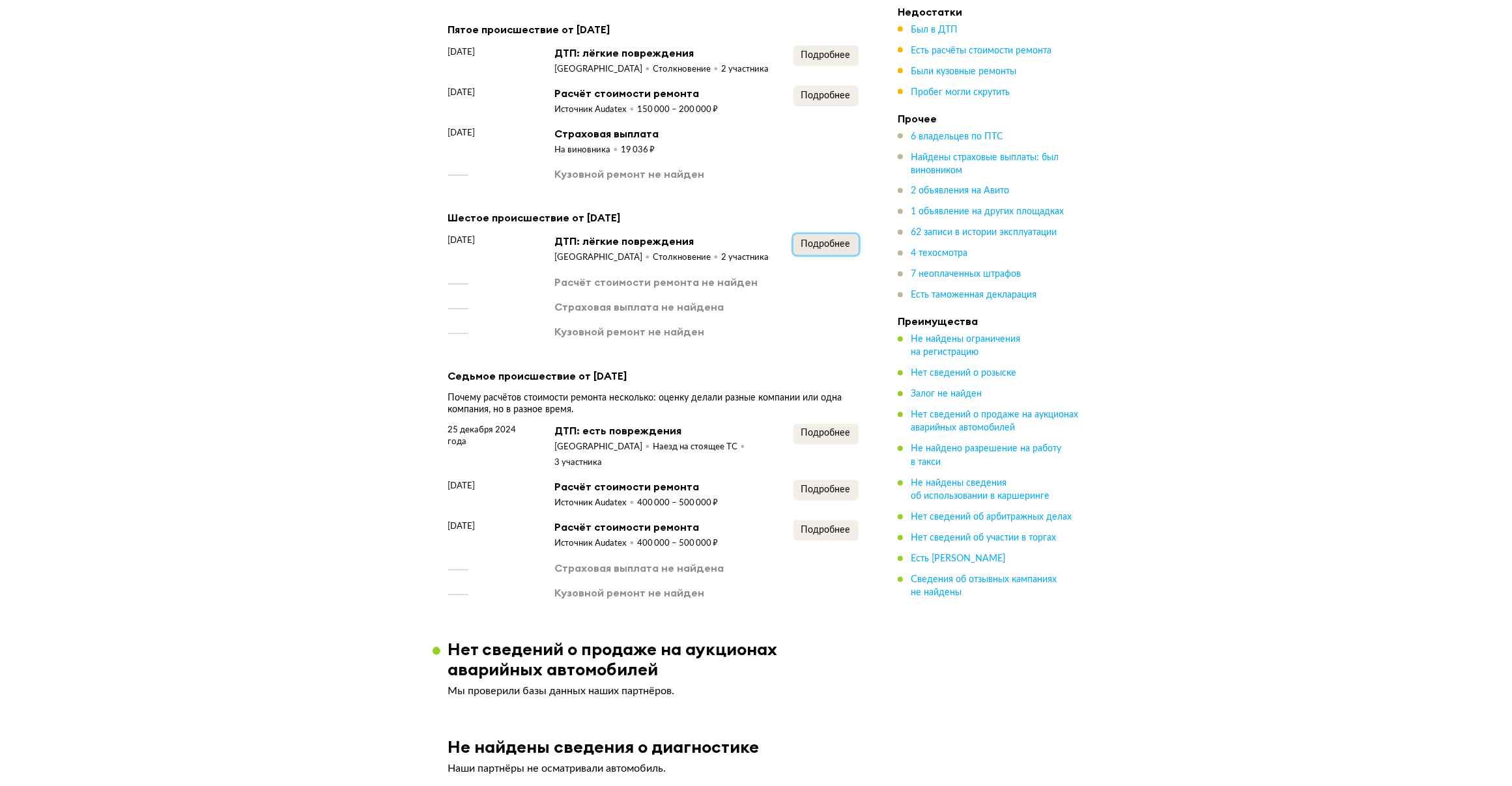
click at [837, 234] on button "Подробнее" at bounding box center [826, 245] width 65 height 21
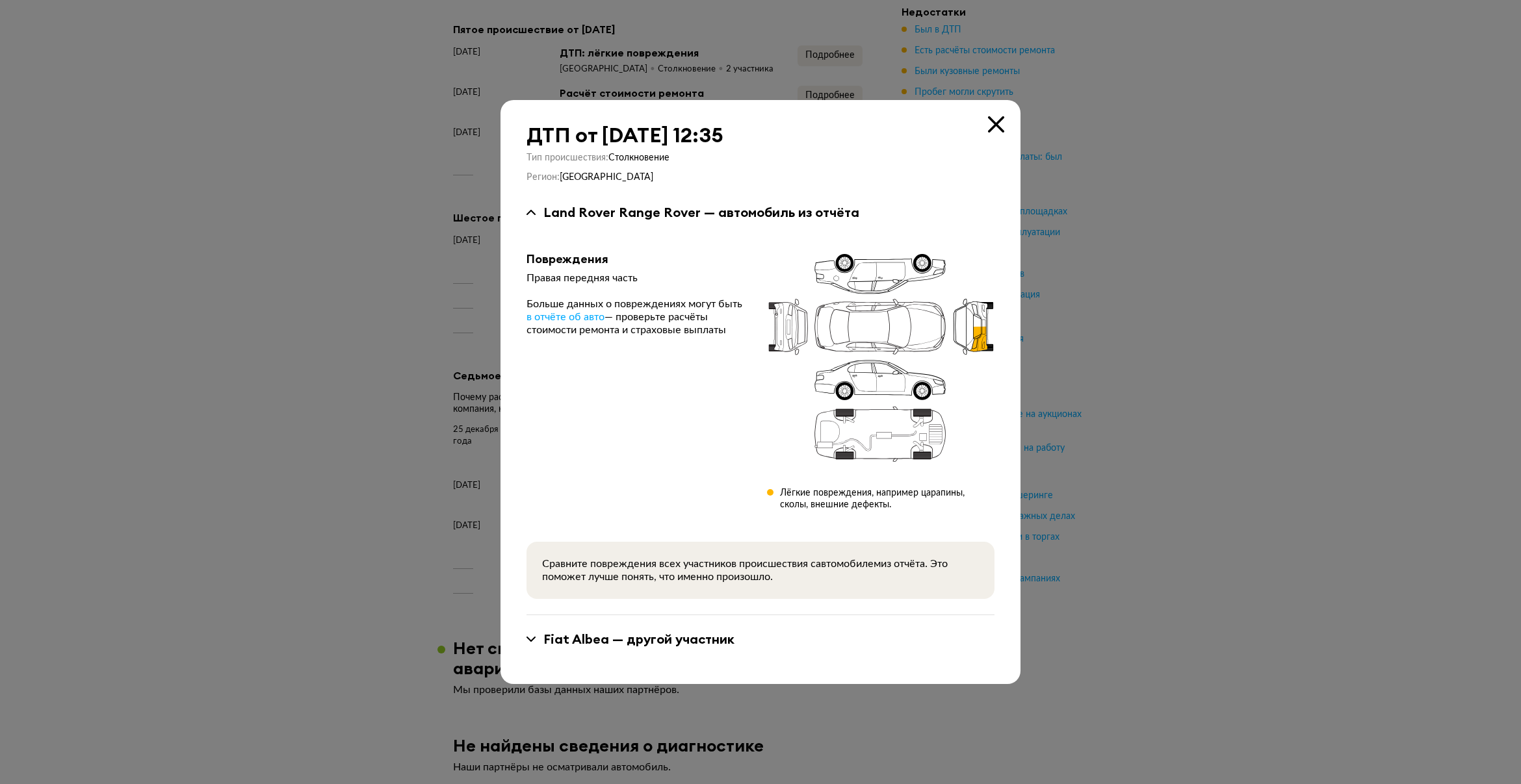
drag, startPoint x: 983, startPoint y: 124, endPoint x: 990, endPoint y: 123, distance: 7.1
click at [990, 123] on div "ДТП от [DATE] 12:35 Тип происшествия : Столкновение Регион : [GEOGRAPHIC_DATA] …" at bounding box center [760, 392] width 520 height 584
click at [996, 121] on icon at bounding box center [996, 125] width 16 height 16
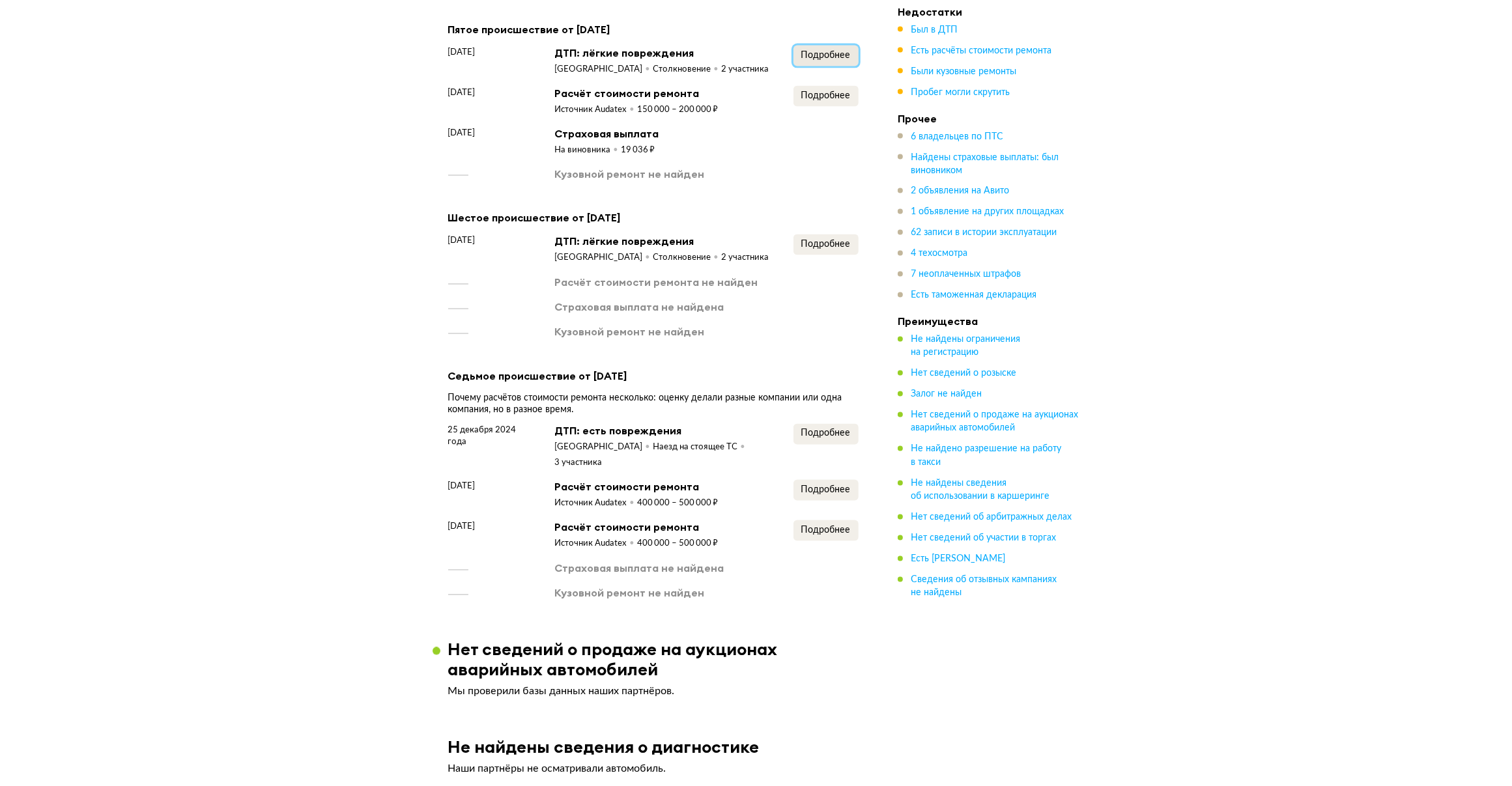
click at [820, 51] on span "Подробнее" at bounding box center [826, 55] width 50 height 9
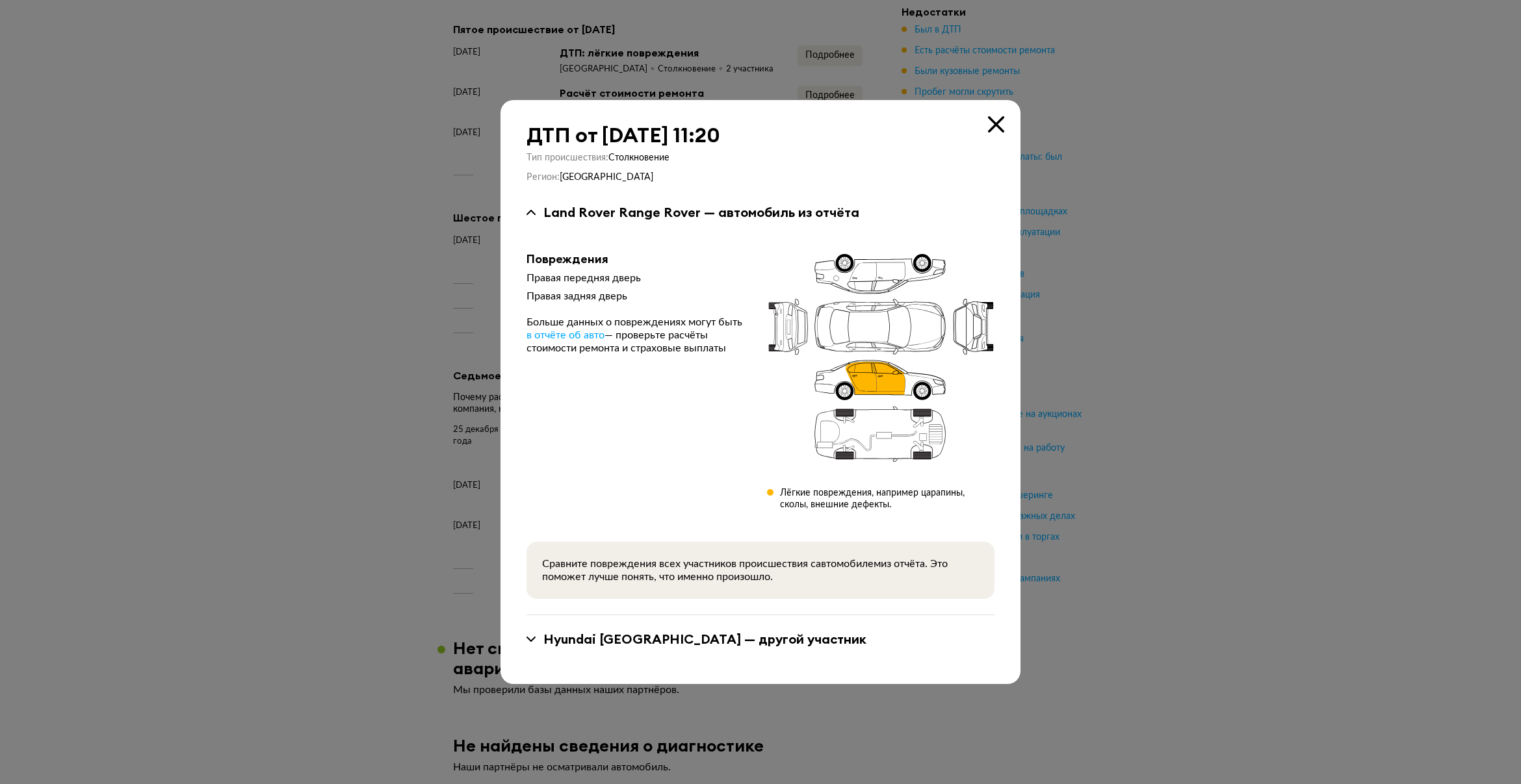
click at [1002, 117] on icon at bounding box center [996, 125] width 16 height 16
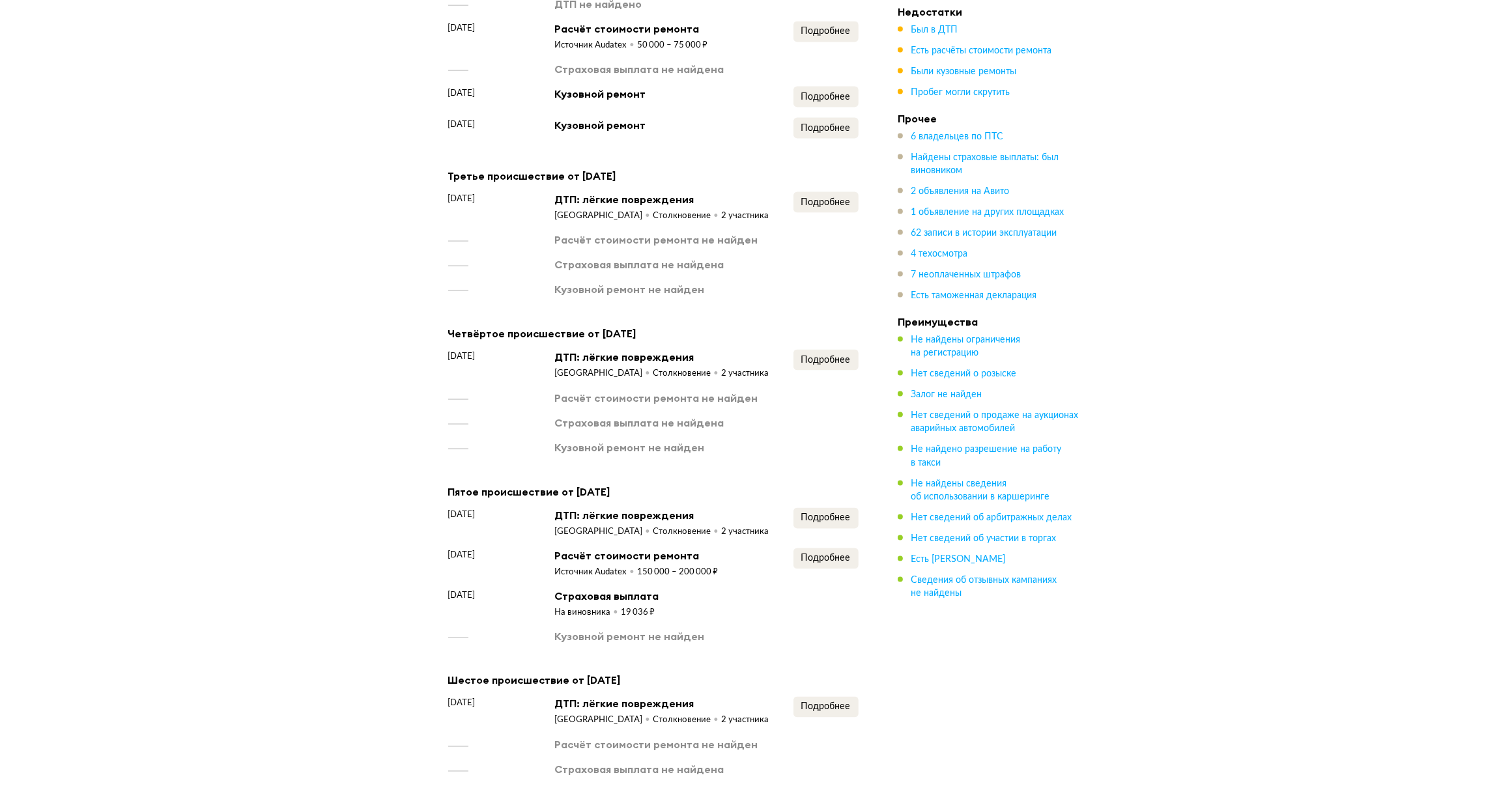
scroll to position [2372, 0]
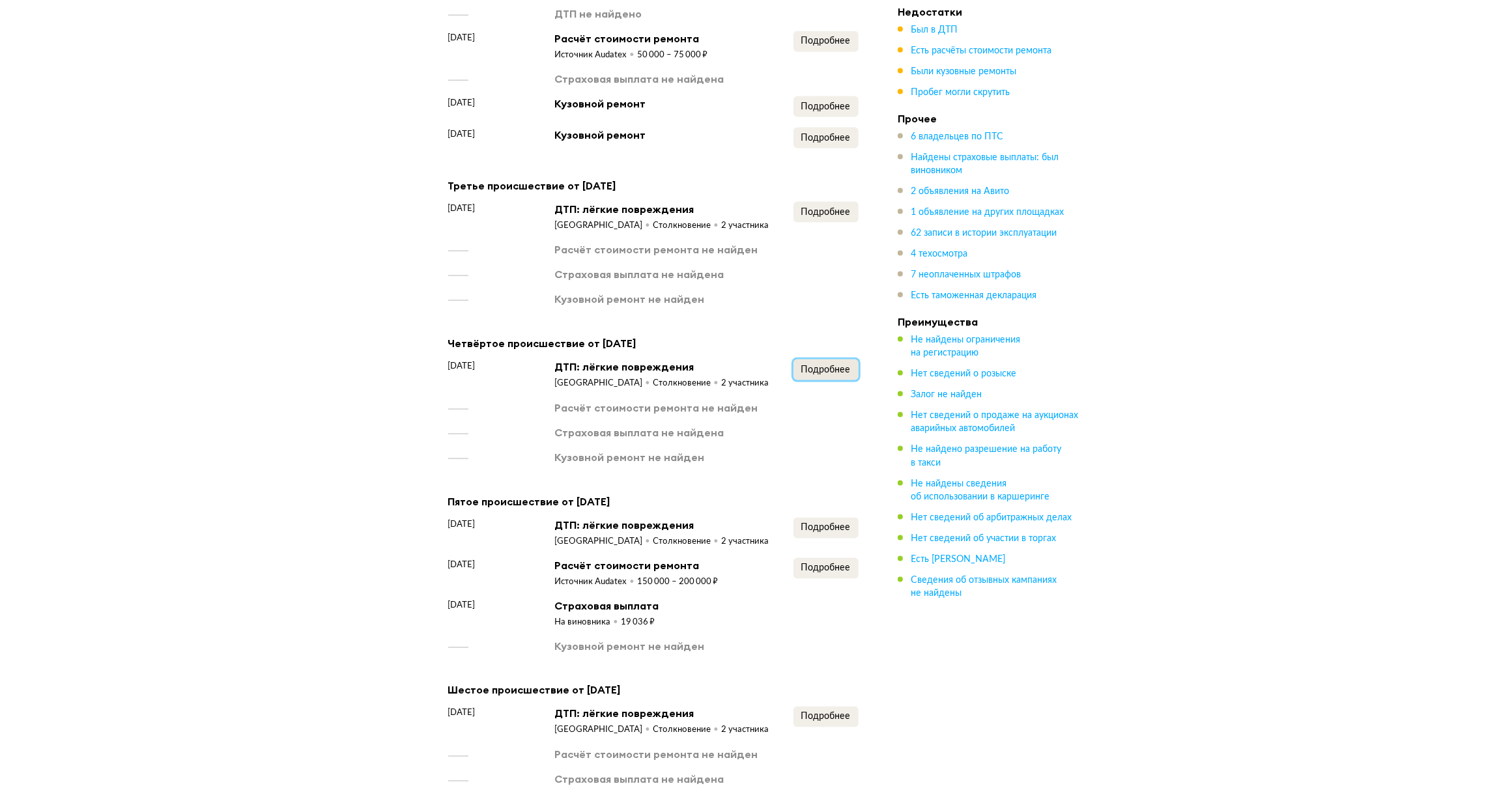
click at [820, 365] on span "Подробнее" at bounding box center [826, 370] width 50 height 9
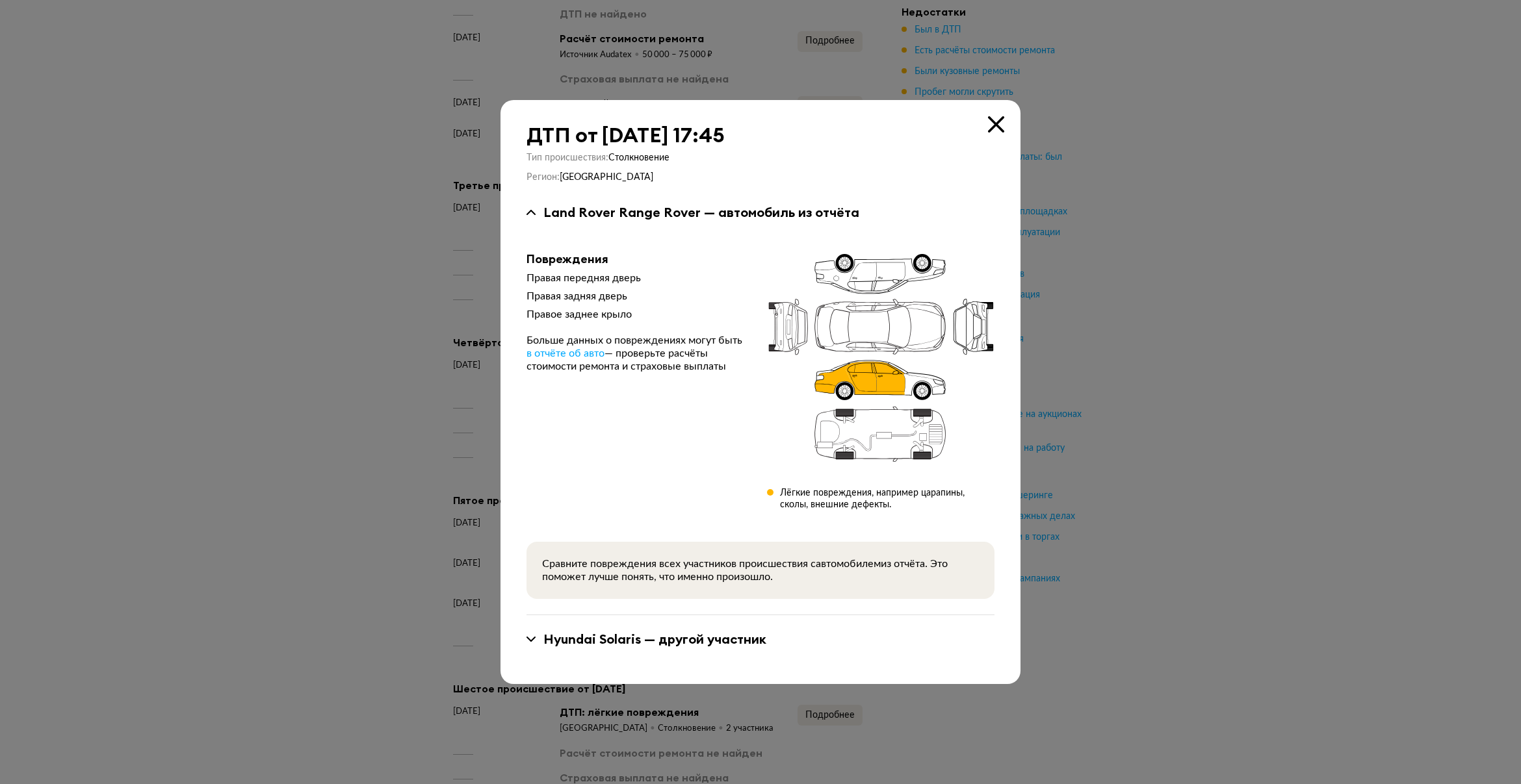
click at [989, 120] on icon at bounding box center [996, 125] width 16 height 16
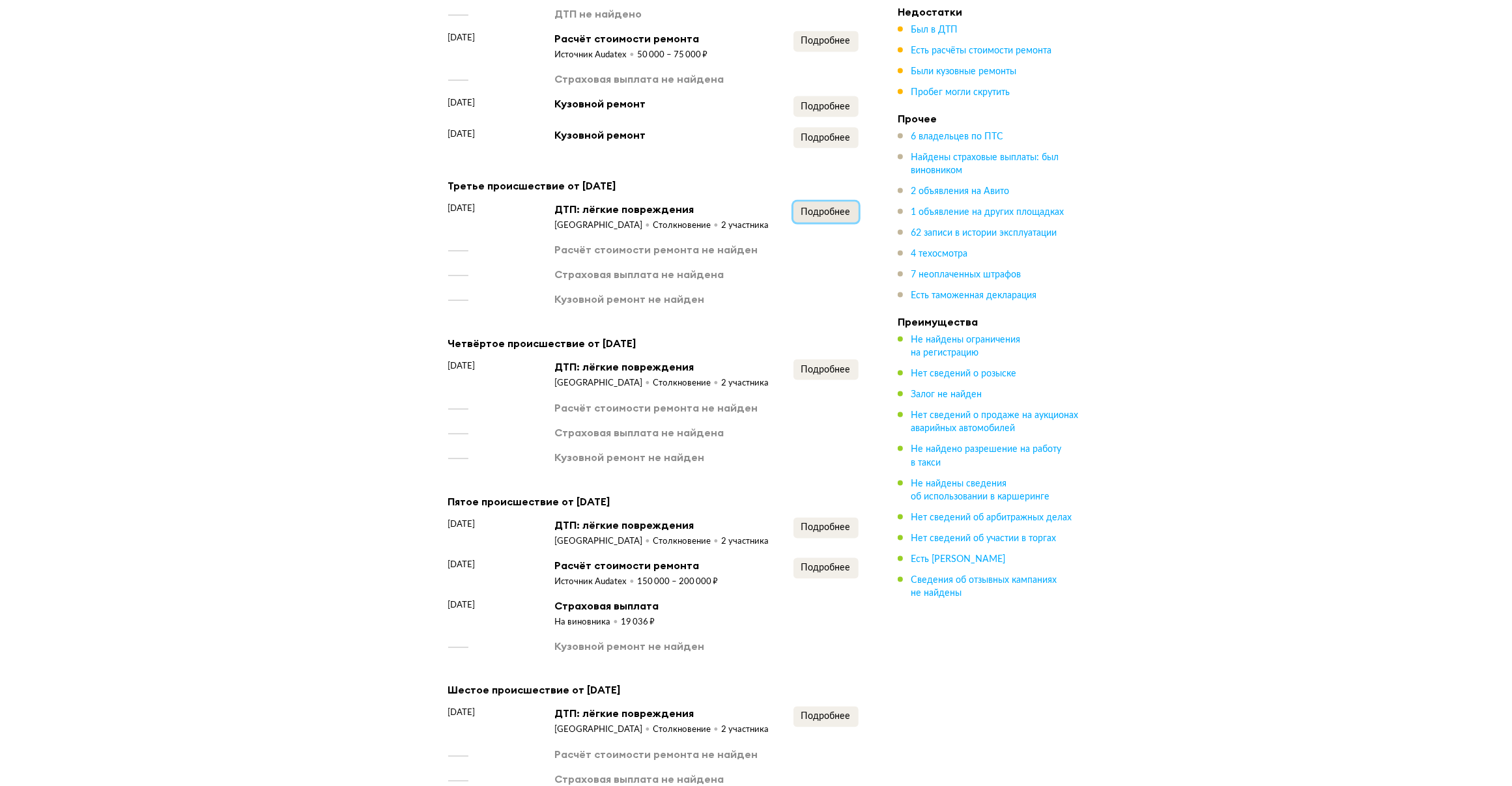
click at [805, 208] on span "Подробнее" at bounding box center [826, 213] width 50 height 9
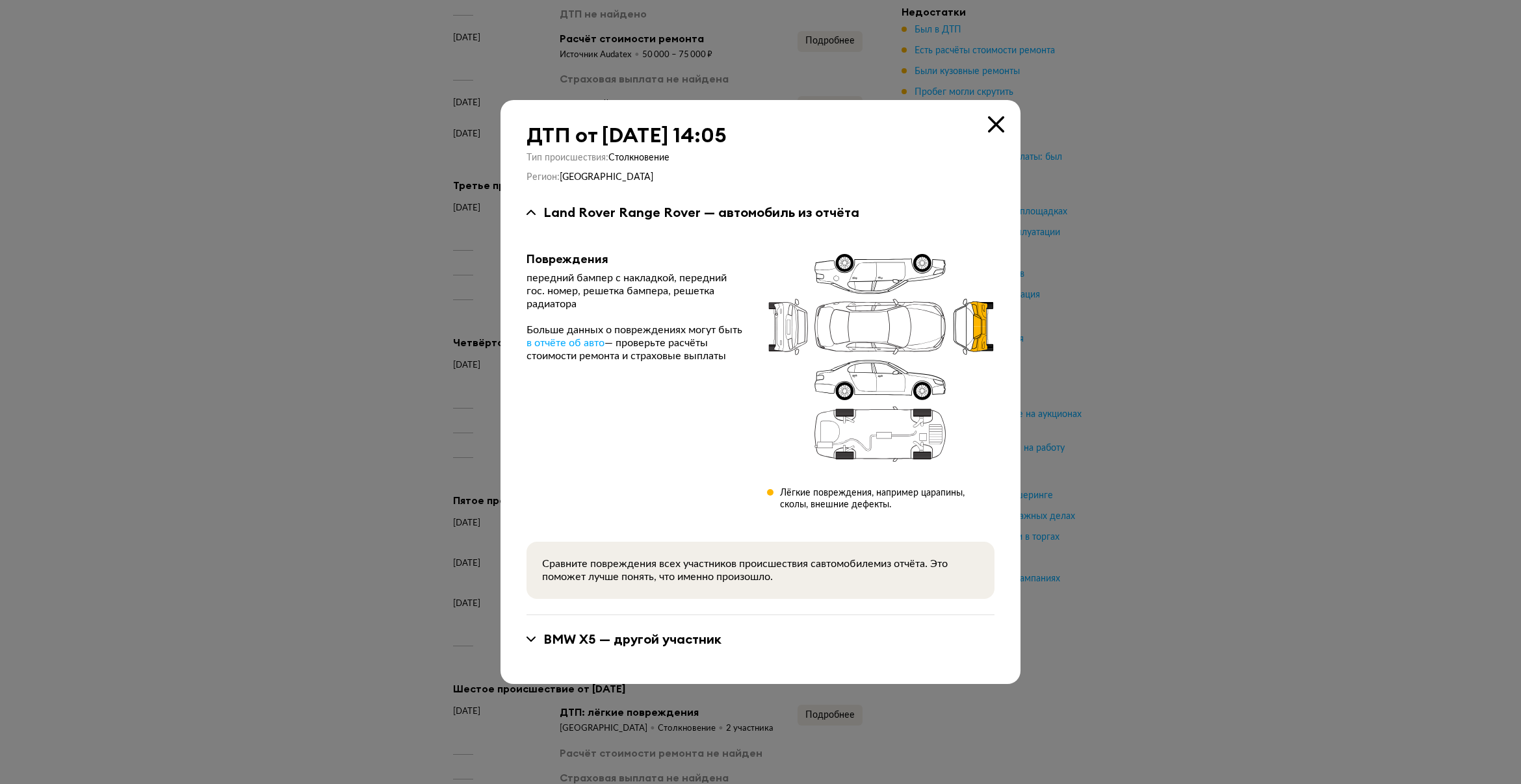
click at [995, 122] on icon at bounding box center [996, 125] width 16 height 16
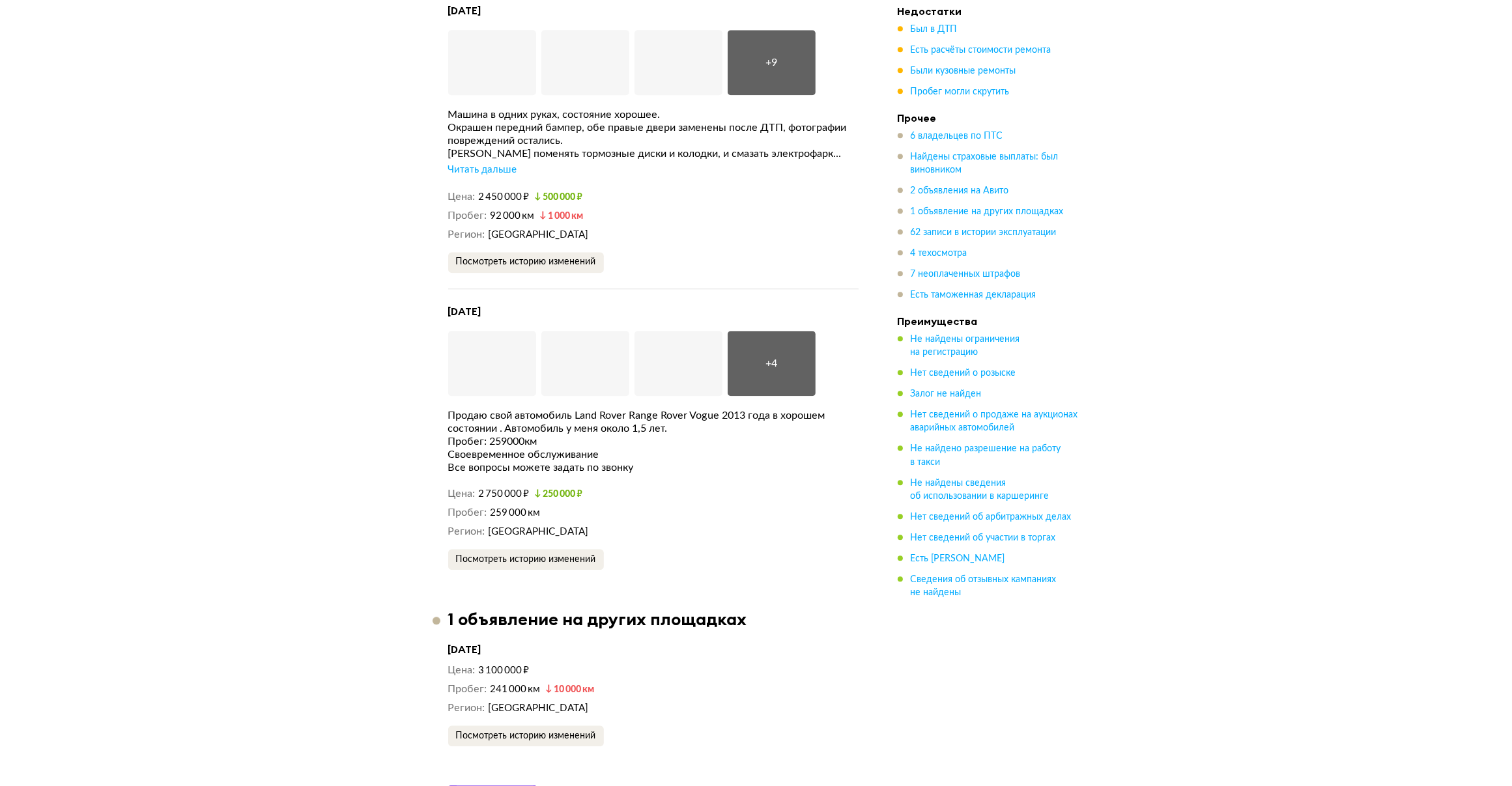
scroll to position [4141, 0]
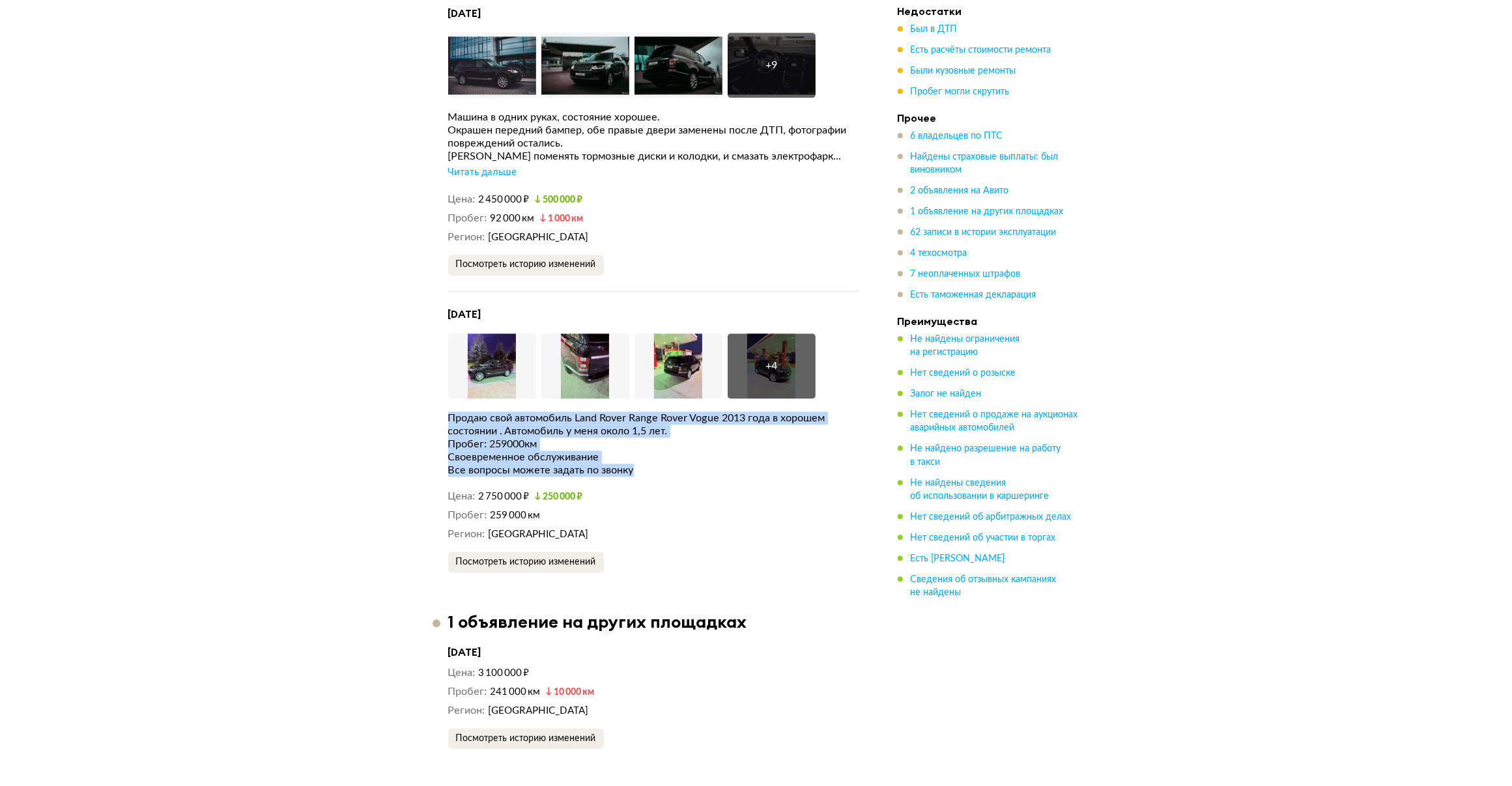
drag, startPoint x: 435, startPoint y: 380, endPoint x: 658, endPoint y: 447, distance: 232.8
click at [658, 447] on article "Уникальные данные 2 объявления на Авито Мы проверили, продаётся ли этот автомоб…" at bounding box center [653, 249] width 442 height 647
click at [658, 464] on div "Все вопросы можете задать по звонку" at bounding box center [653, 470] width 410 height 13
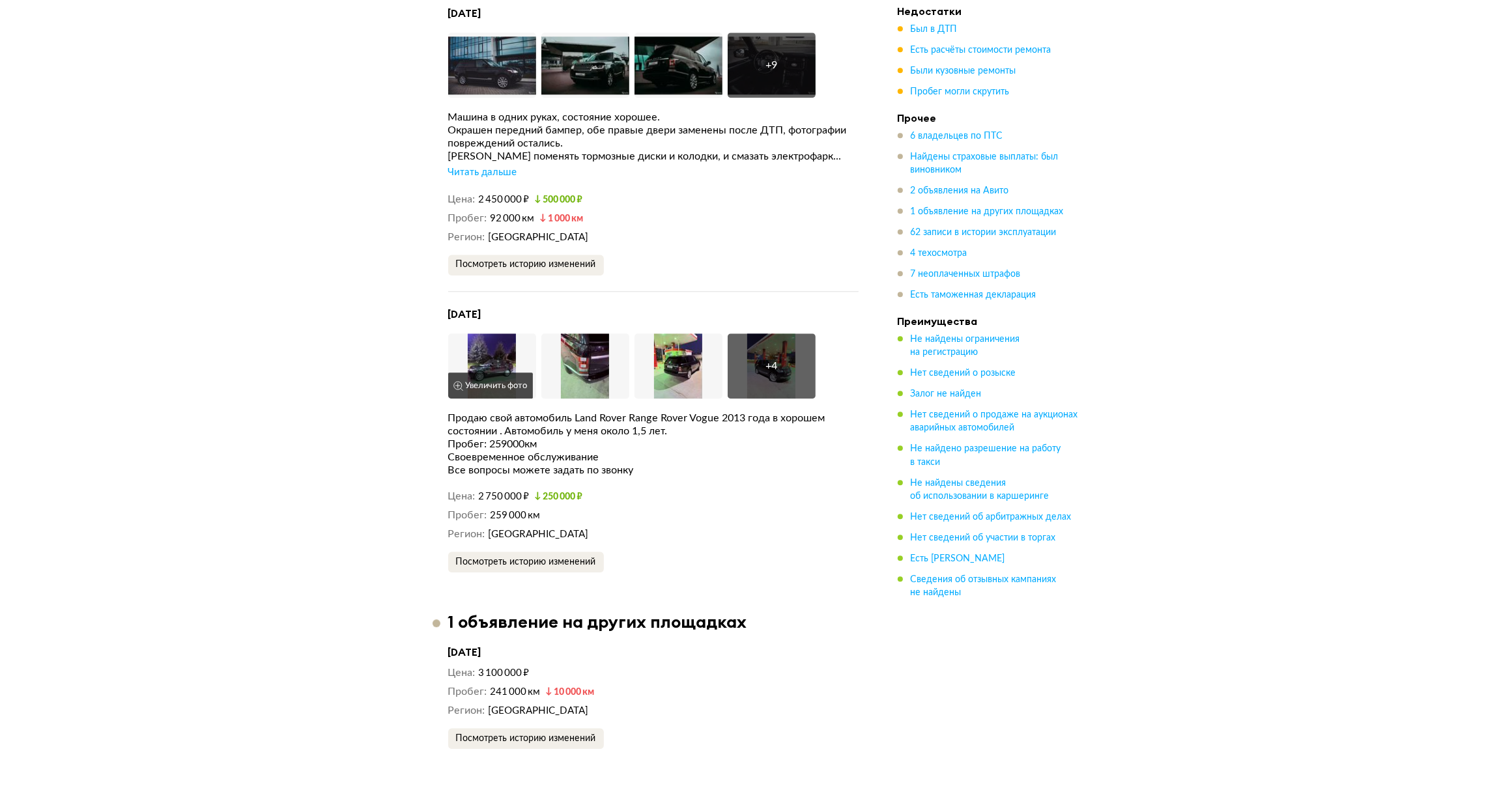
click at [499, 334] on img at bounding box center [491, 366] width 88 height 65
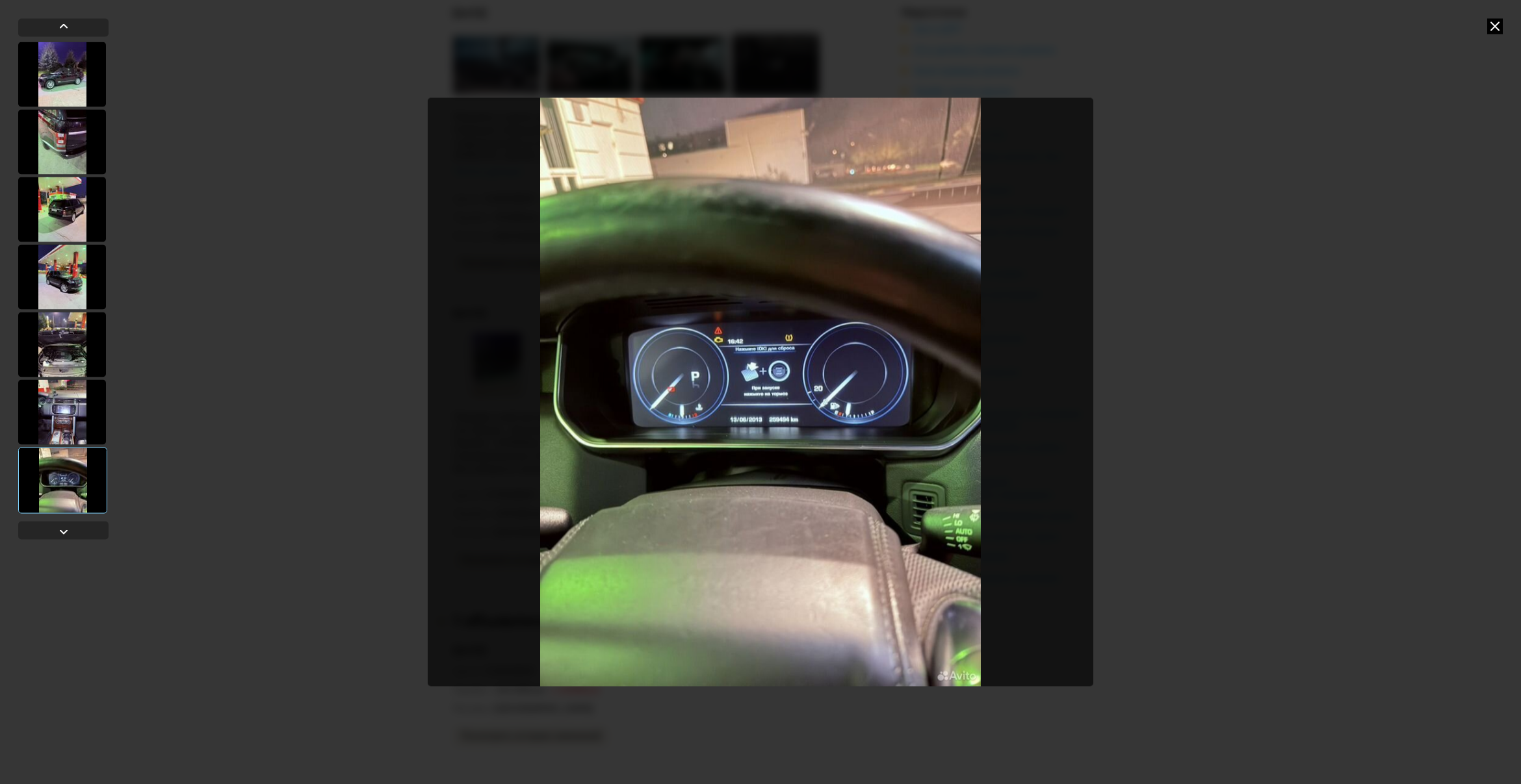
click at [1492, 20] on icon at bounding box center [1495, 26] width 16 height 16
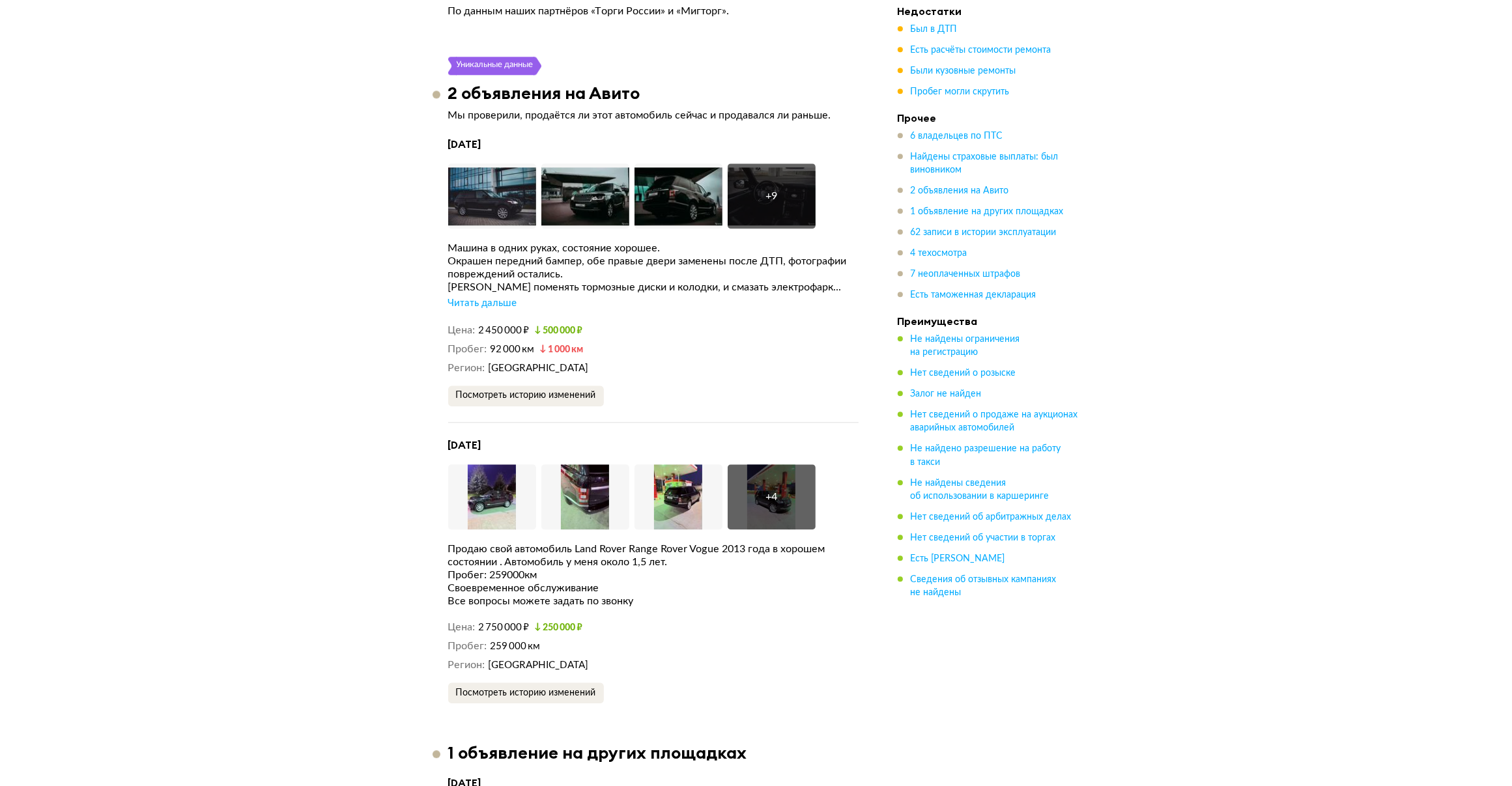
scroll to position [4011, 0]
click at [520, 163] on img at bounding box center [491, 196] width 88 height 65
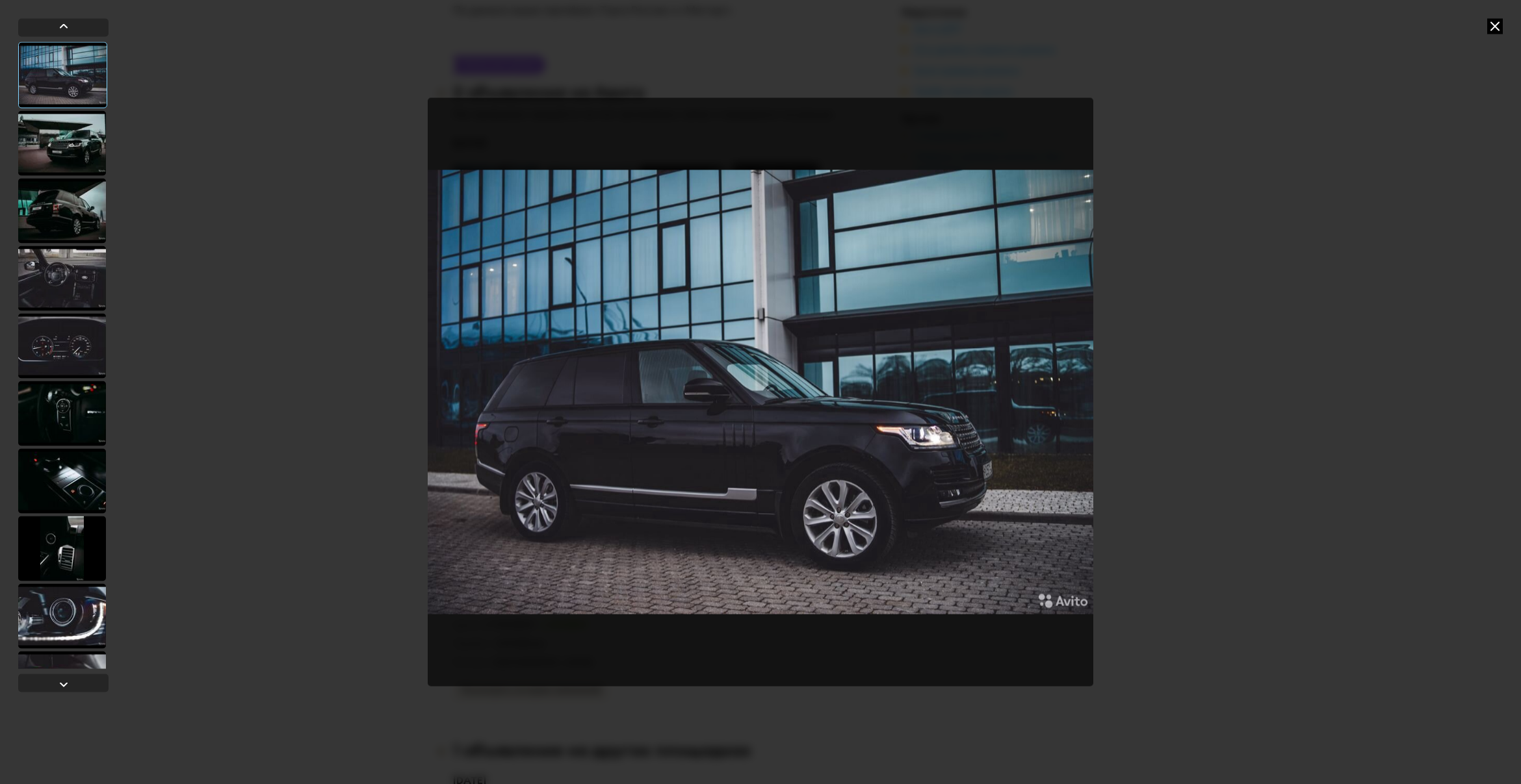
click at [1492, 27] on icon at bounding box center [1495, 26] width 16 height 16
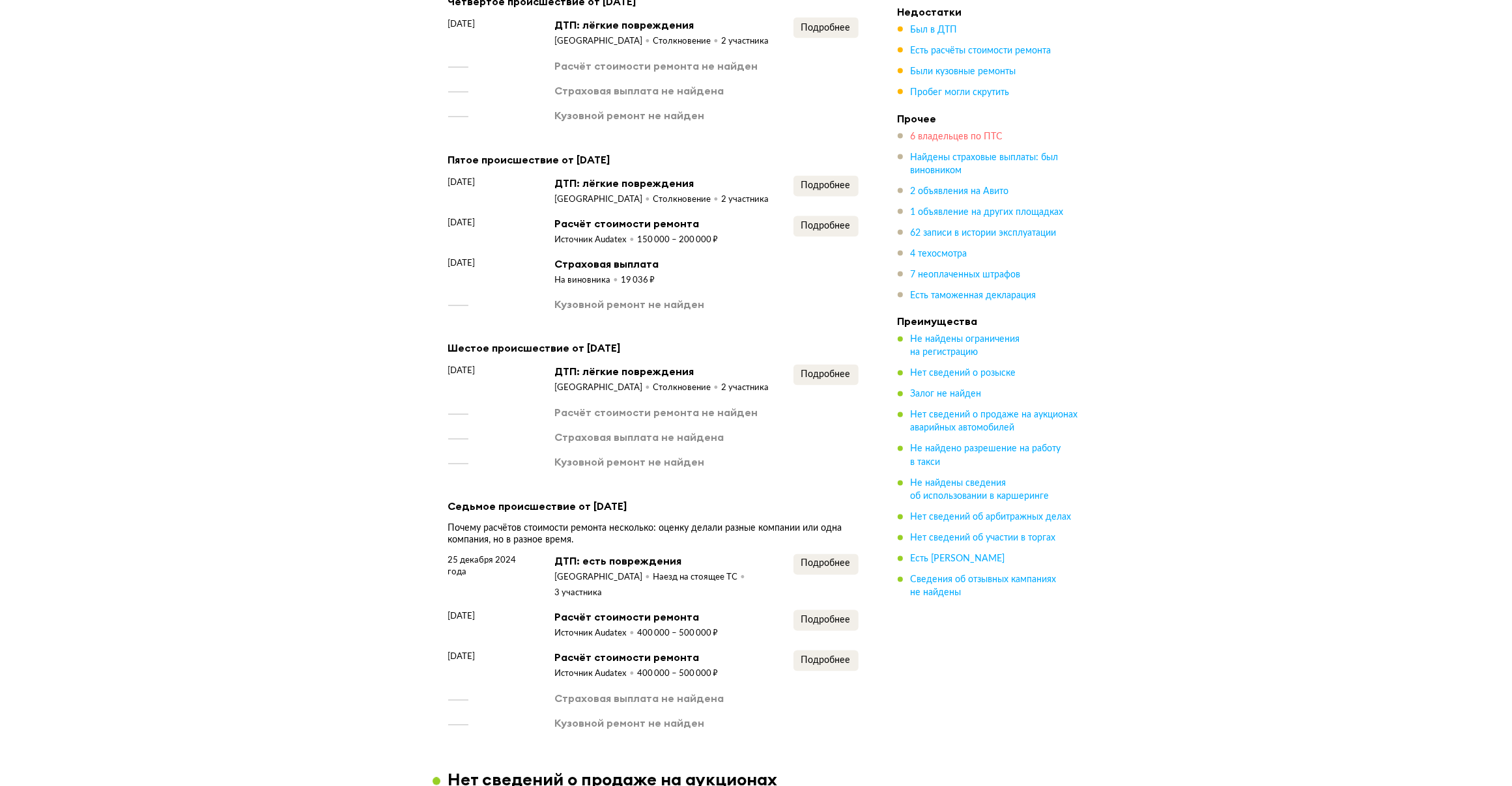
click at [925, 137] on span "6 владельцев по ПТС" at bounding box center [957, 137] width 92 height 9
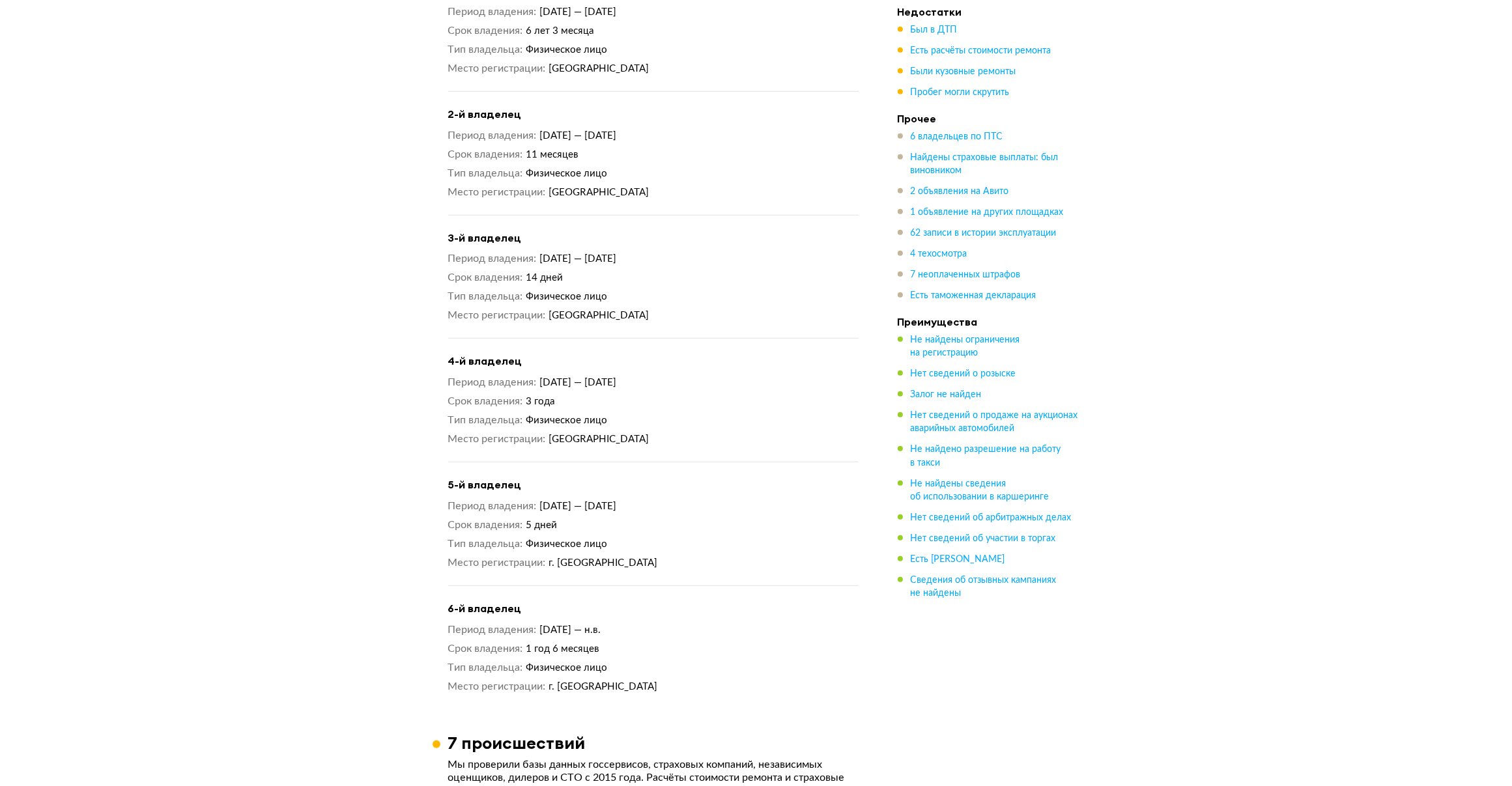
scroll to position [1152, 0]
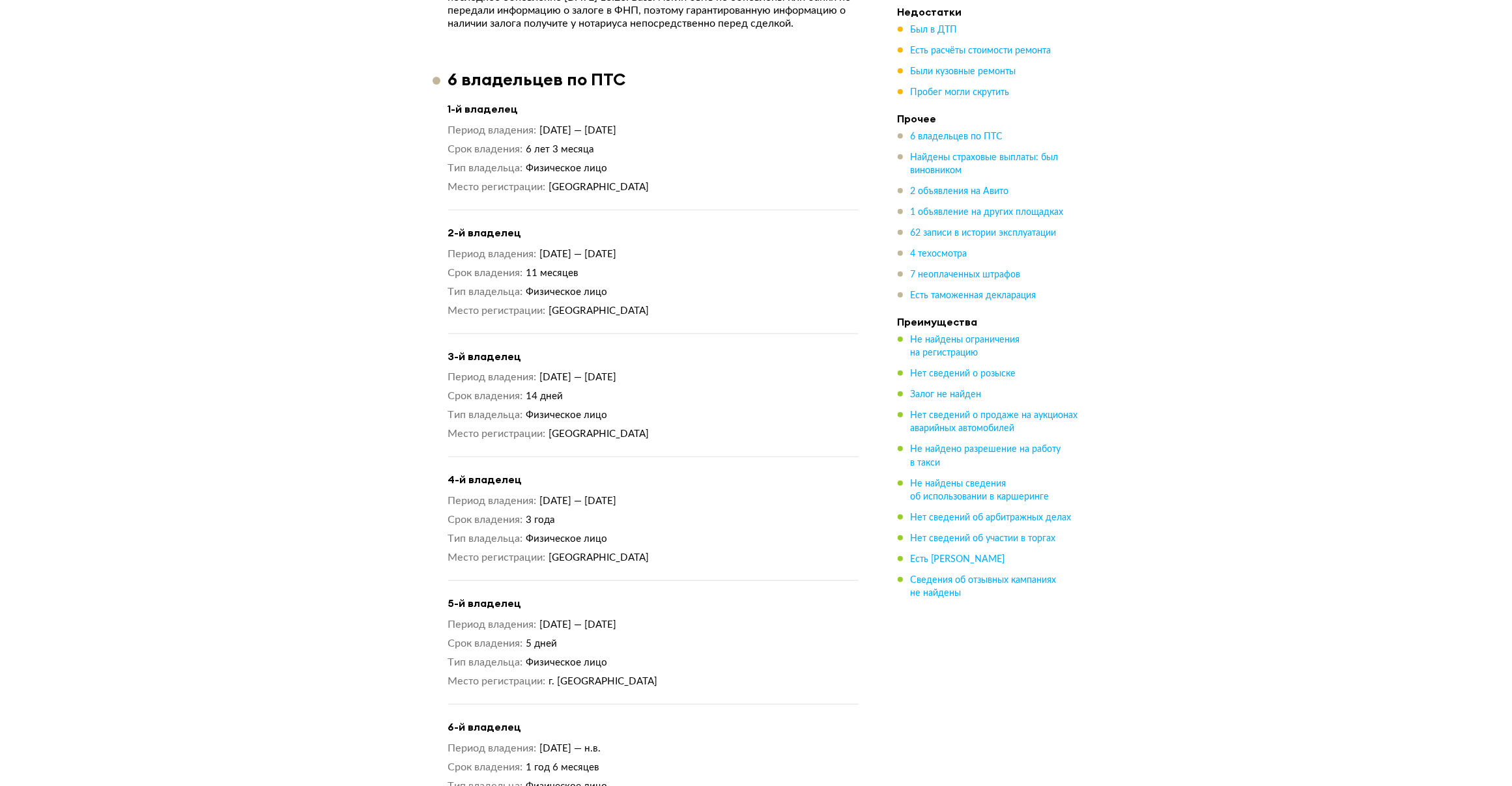
click at [694, 658] on div "Период владения [DATE] — [DATE] Срок владения 5 дней Тип владельца Физическое л…" at bounding box center [653, 653] width 410 height 71
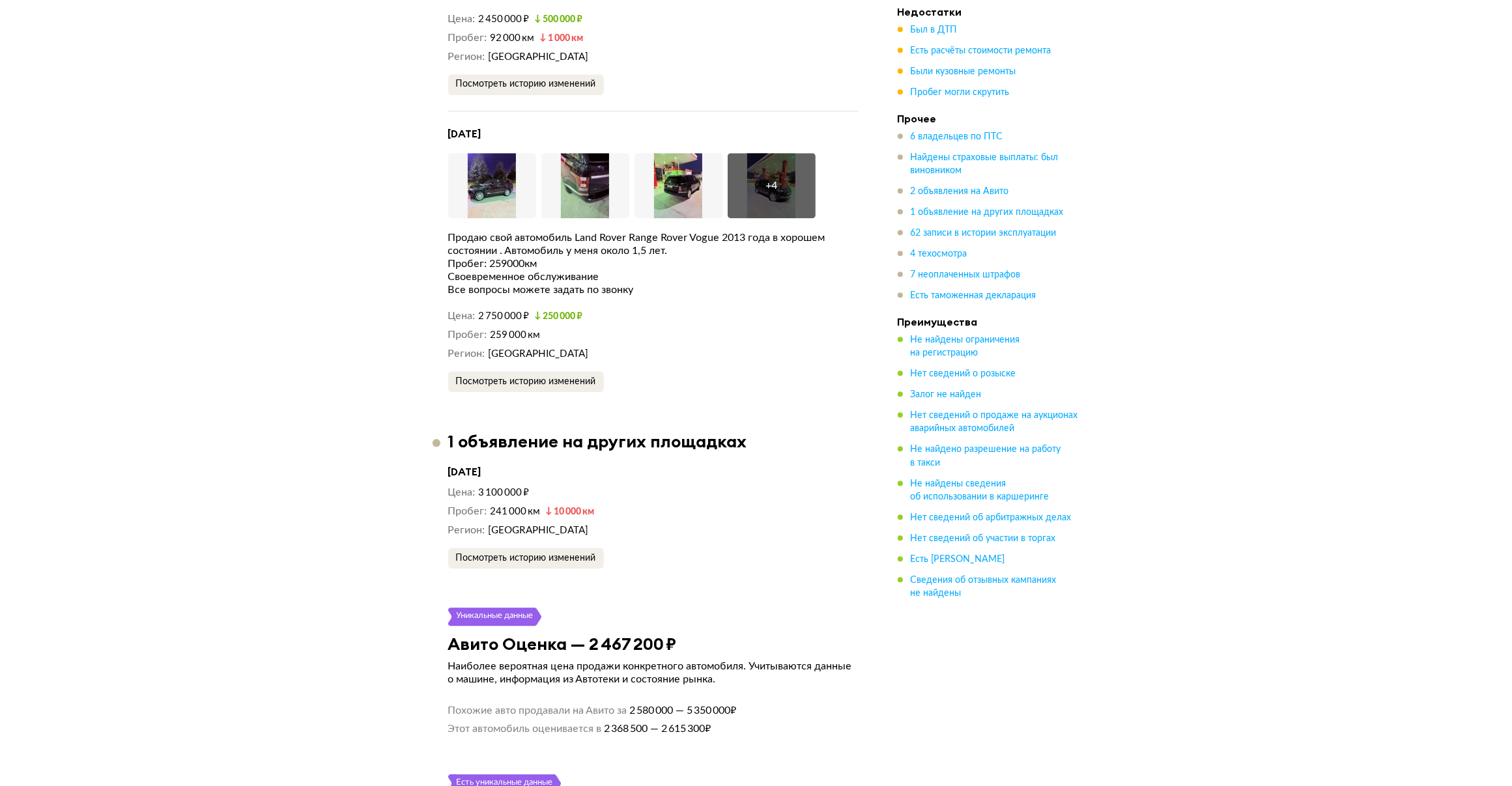
scroll to position [4337, 0]
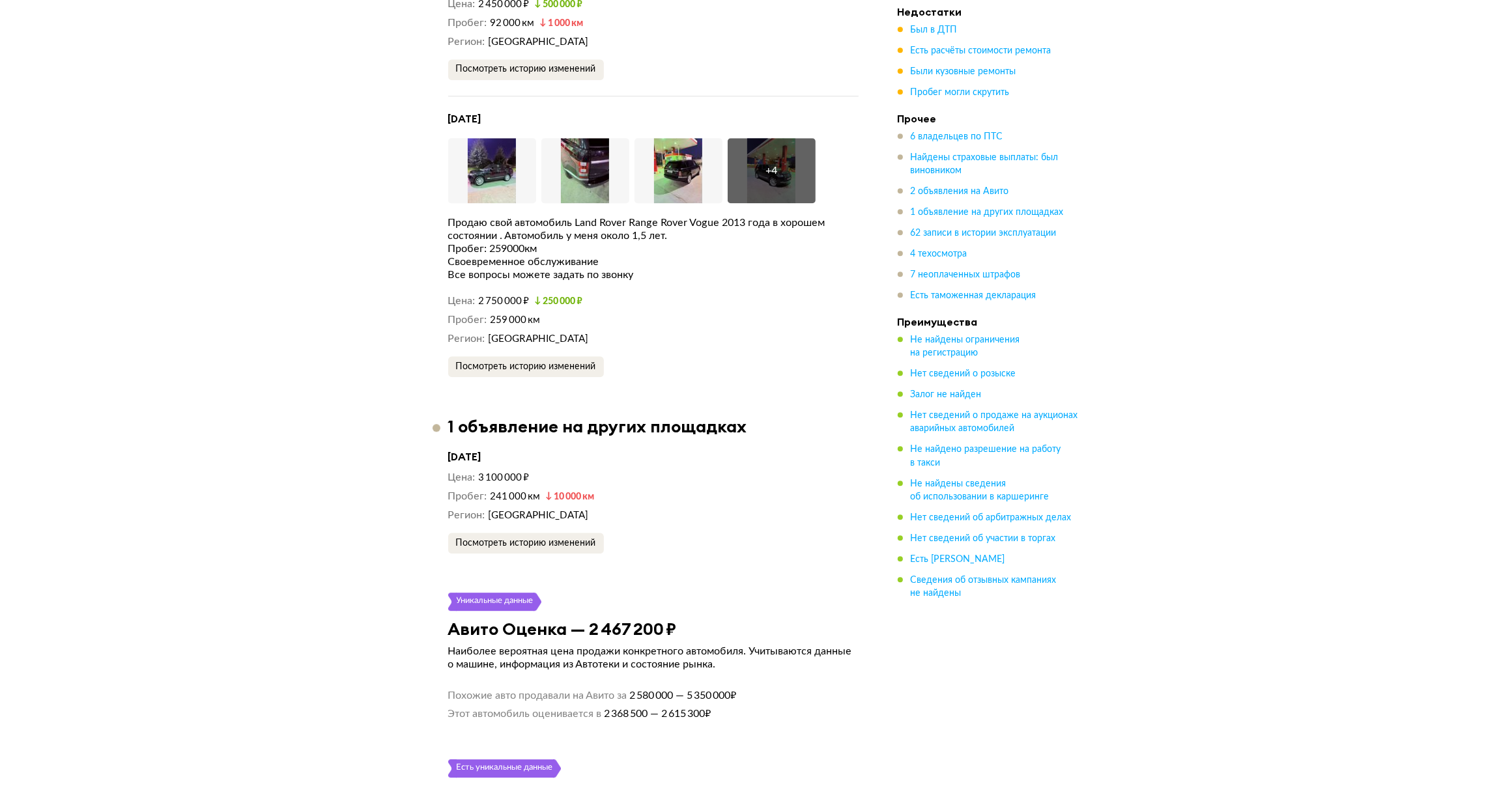
drag, startPoint x: 447, startPoint y: 596, endPoint x: 788, endPoint y: 694, distance: 354.8
